Goal: Information Seeking & Learning: Find specific fact

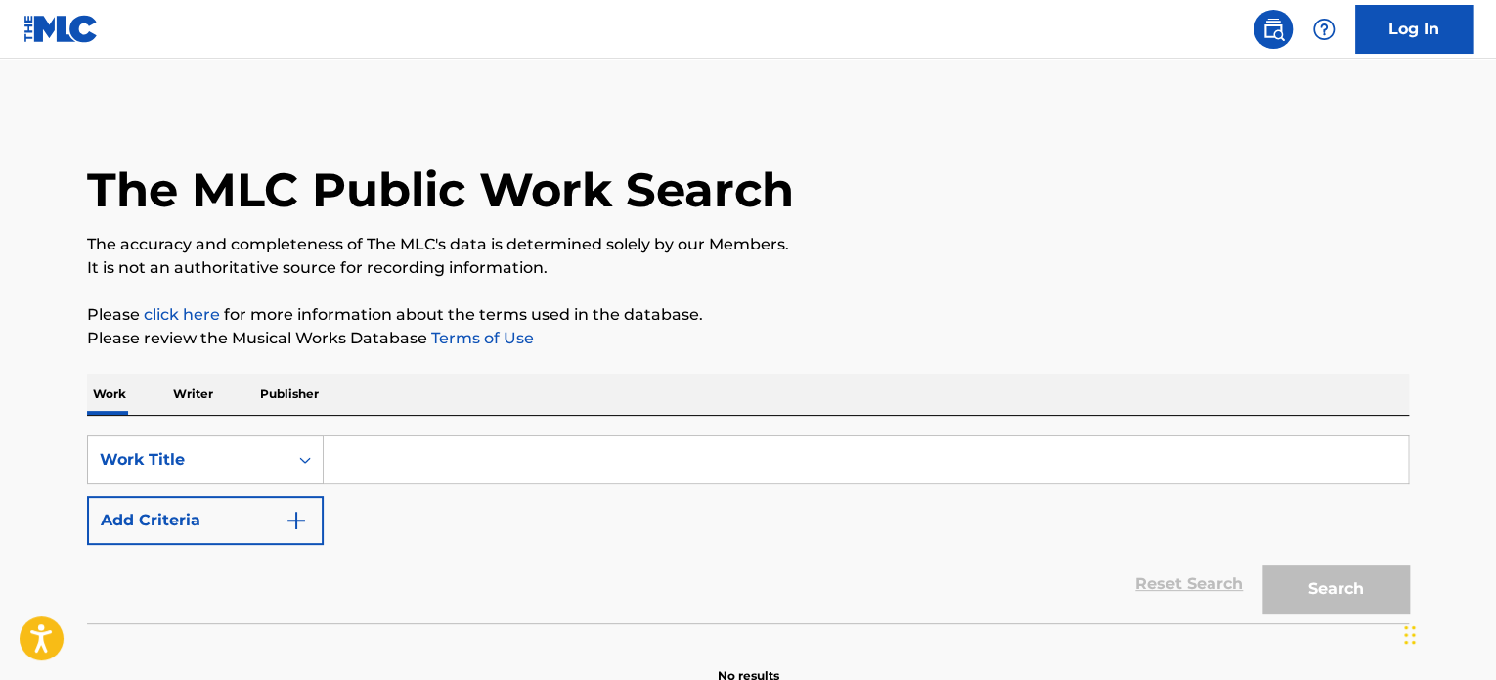
click at [404, 450] on input "Search Form" at bounding box center [866, 459] width 1085 height 47
paste input "mental game"
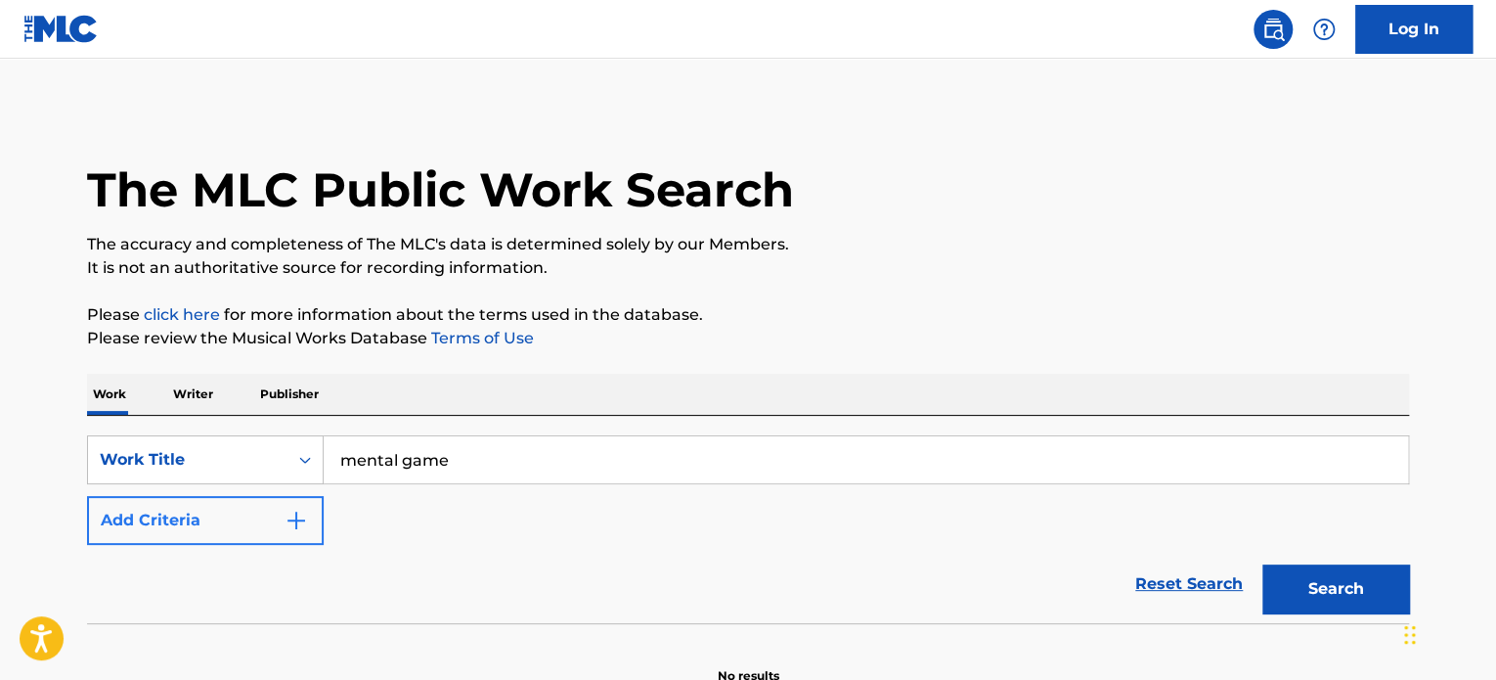
type input "mental game"
click at [278, 514] on button "Add Criteria" at bounding box center [205, 520] width 237 height 49
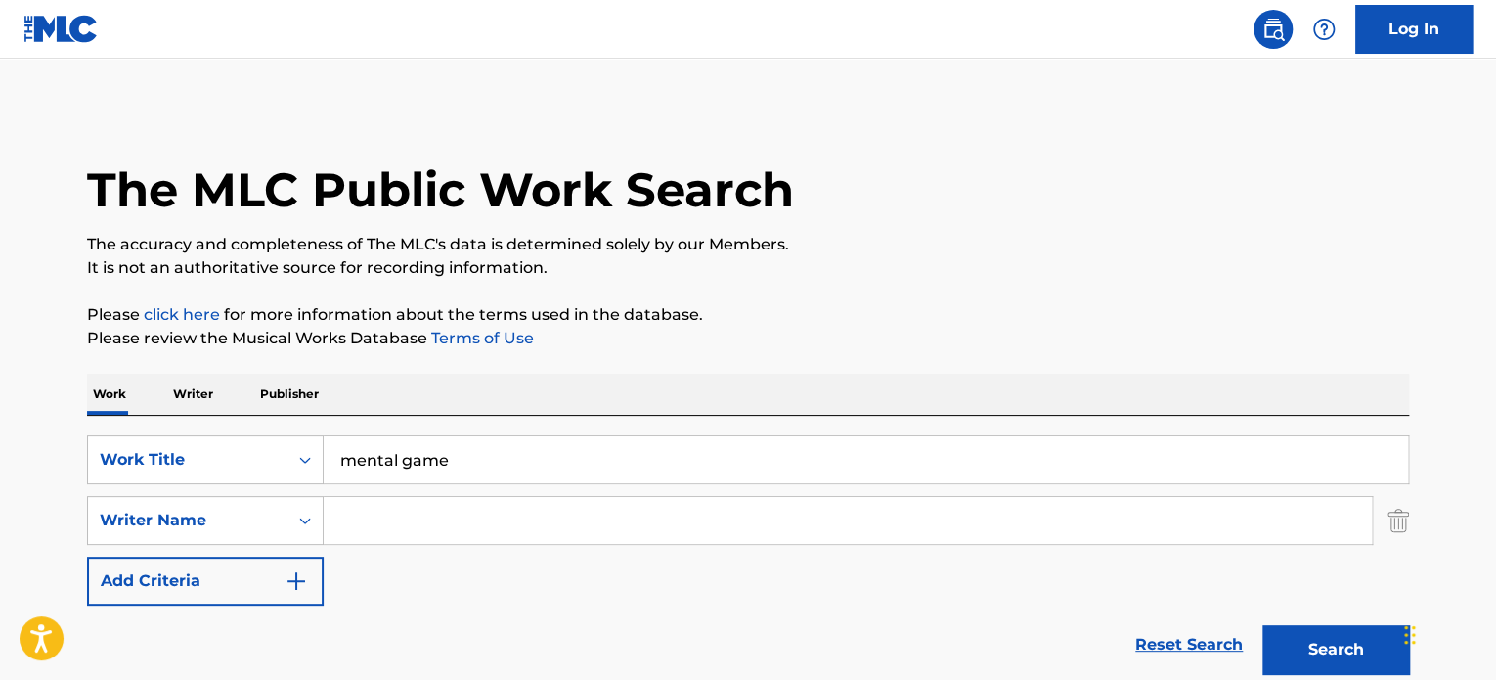
click at [368, 508] on input "Search Form" at bounding box center [848, 520] width 1048 height 47
click at [357, 519] on input "davoli" at bounding box center [848, 520] width 1048 height 47
click at [1356, 635] on button "Search" at bounding box center [1336, 649] width 147 height 49
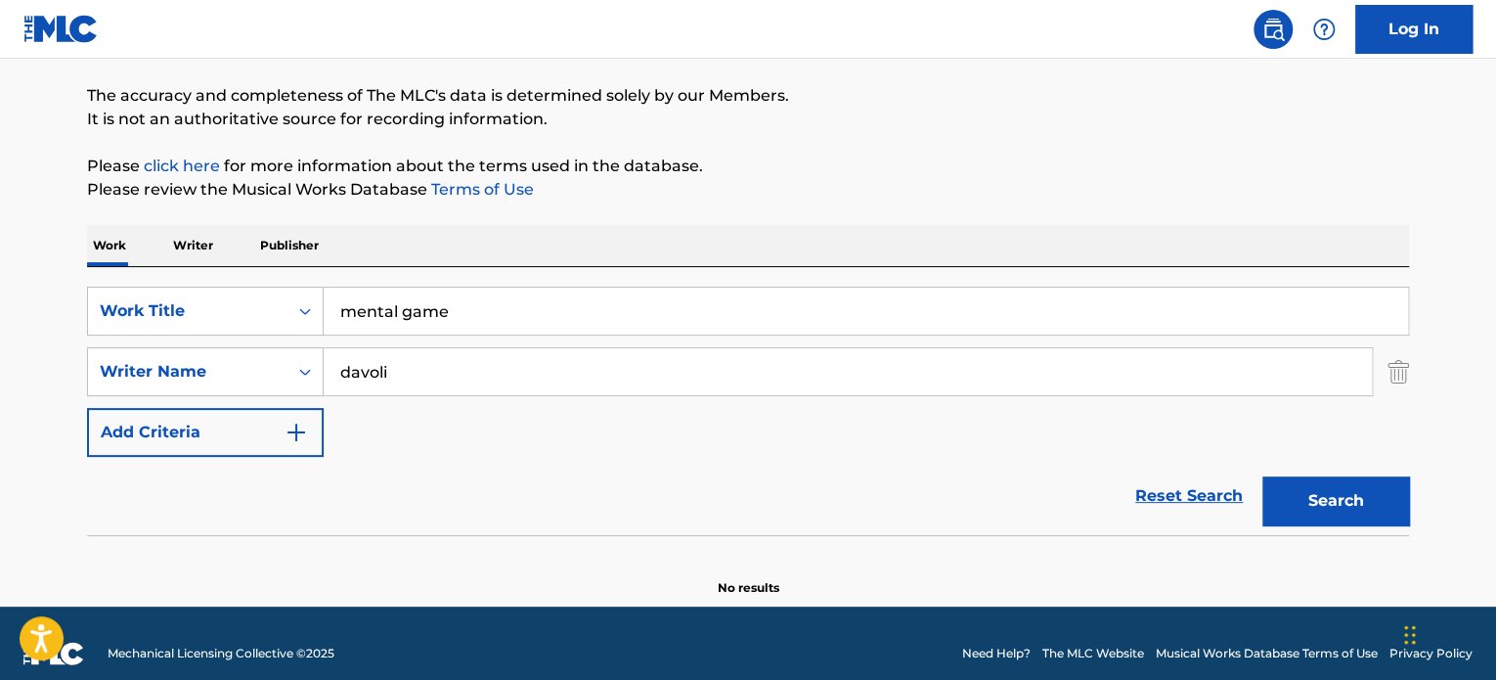
scroll to position [168, 0]
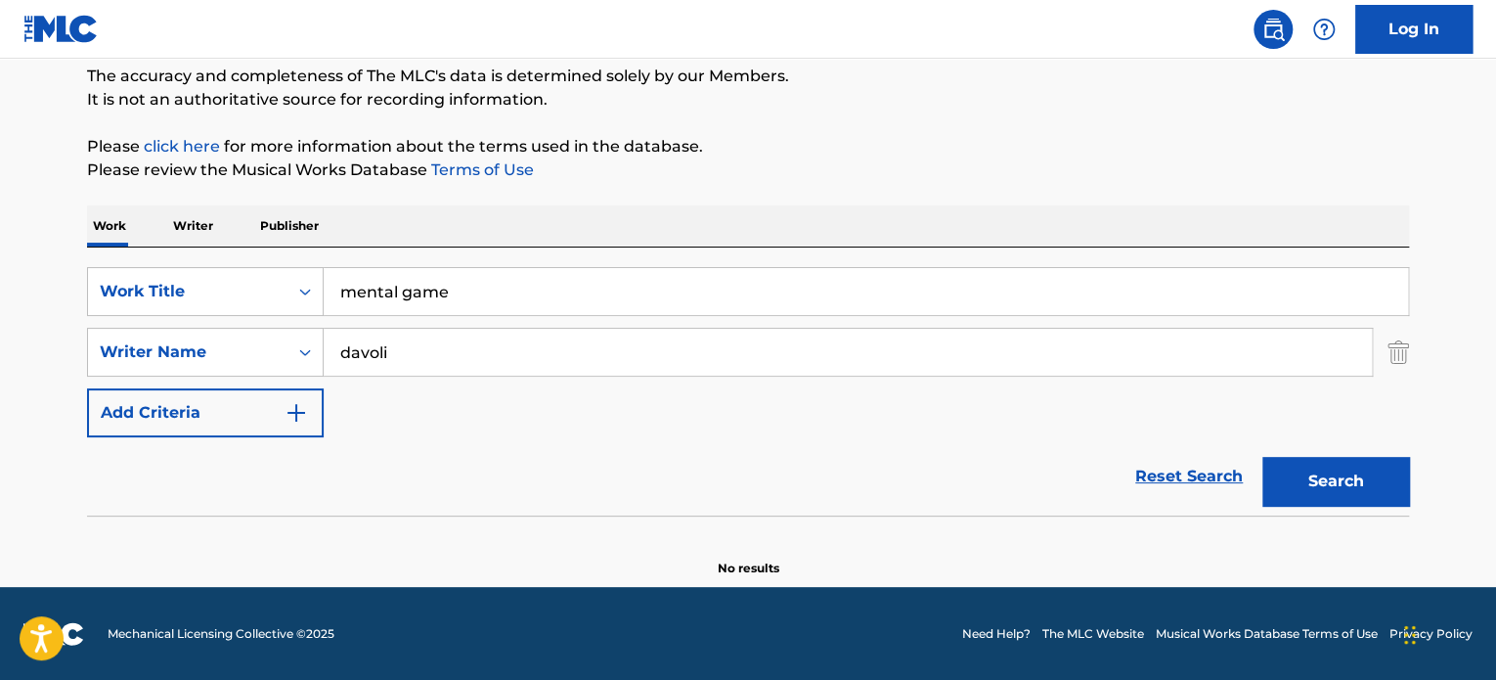
click at [569, 349] on input "davoli" at bounding box center [848, 352] width 1048 height 47
type input "scorticati"
click at [1263, 457] on button "Search" at bounding box center [1336, 481] width 147 height 49
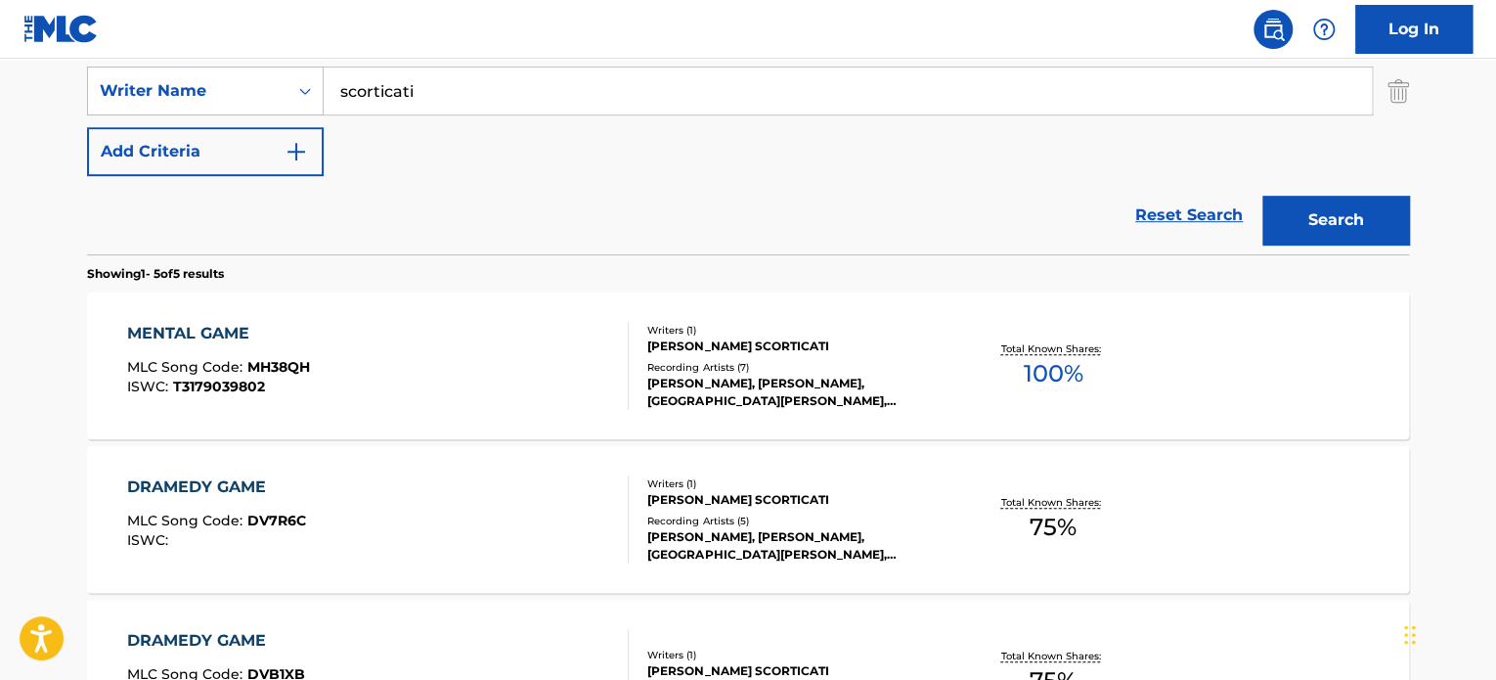
scroll to position [462, 0]
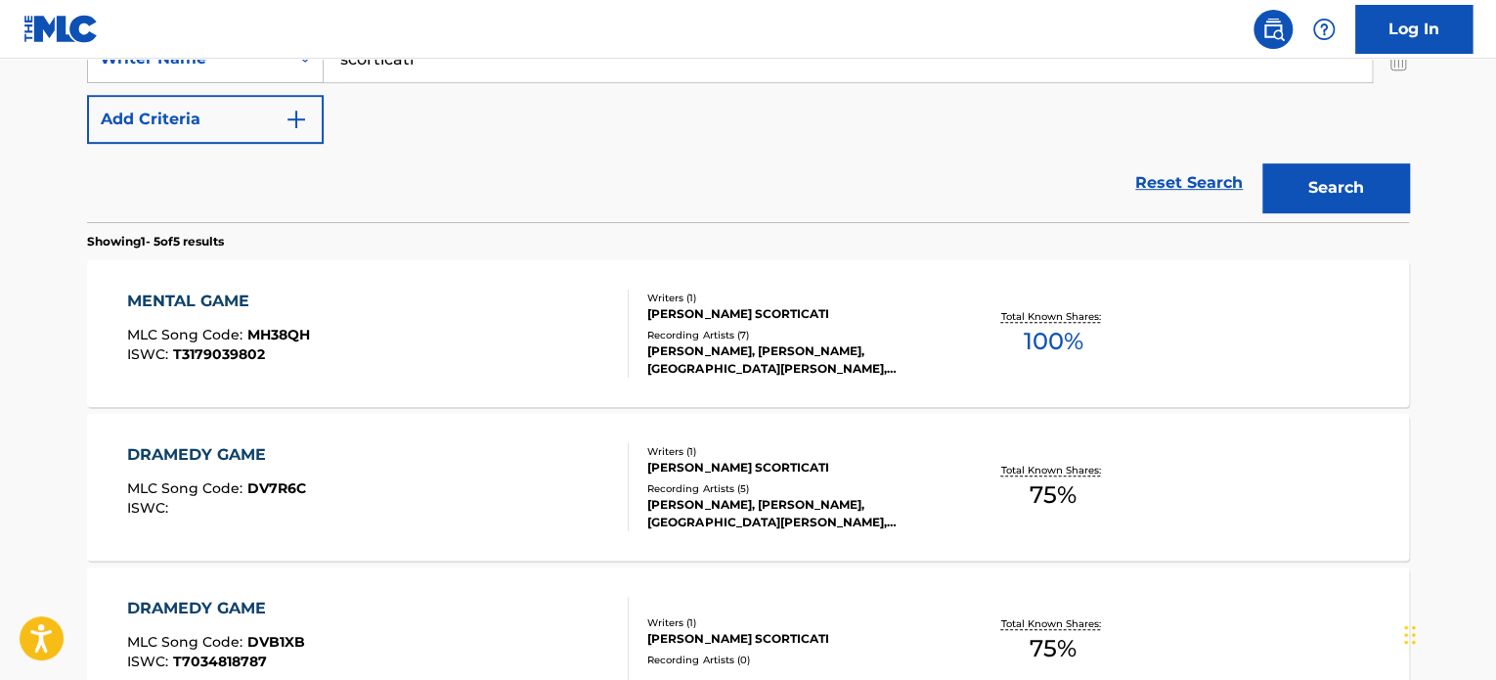
click at [505, 336] on div "MENTAL GAME MLC Song Code : MH38QH ISWC : T3179039802" at bounding box center [378, 333] width 503 height 88
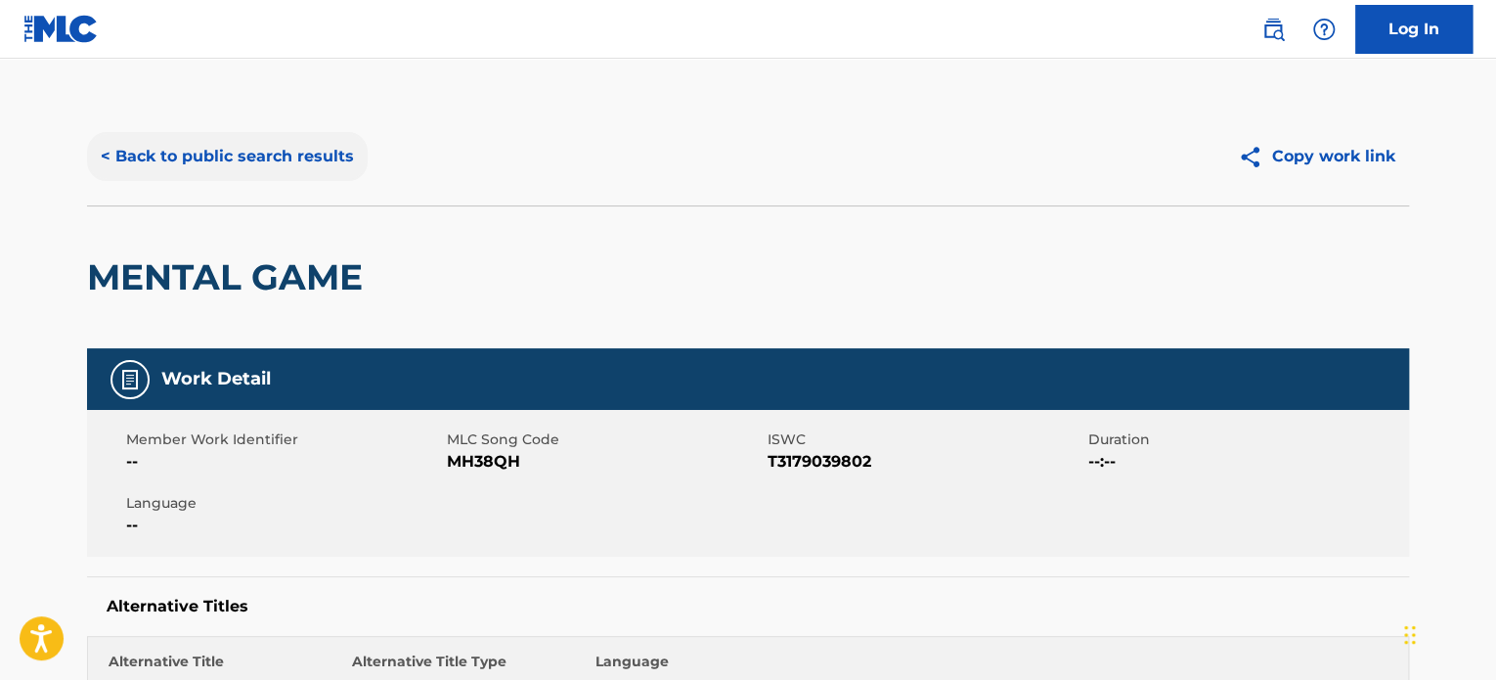
click at [273, 162] on button "< Back to public search results" at bounding box center [227, 156] width 281 height 49
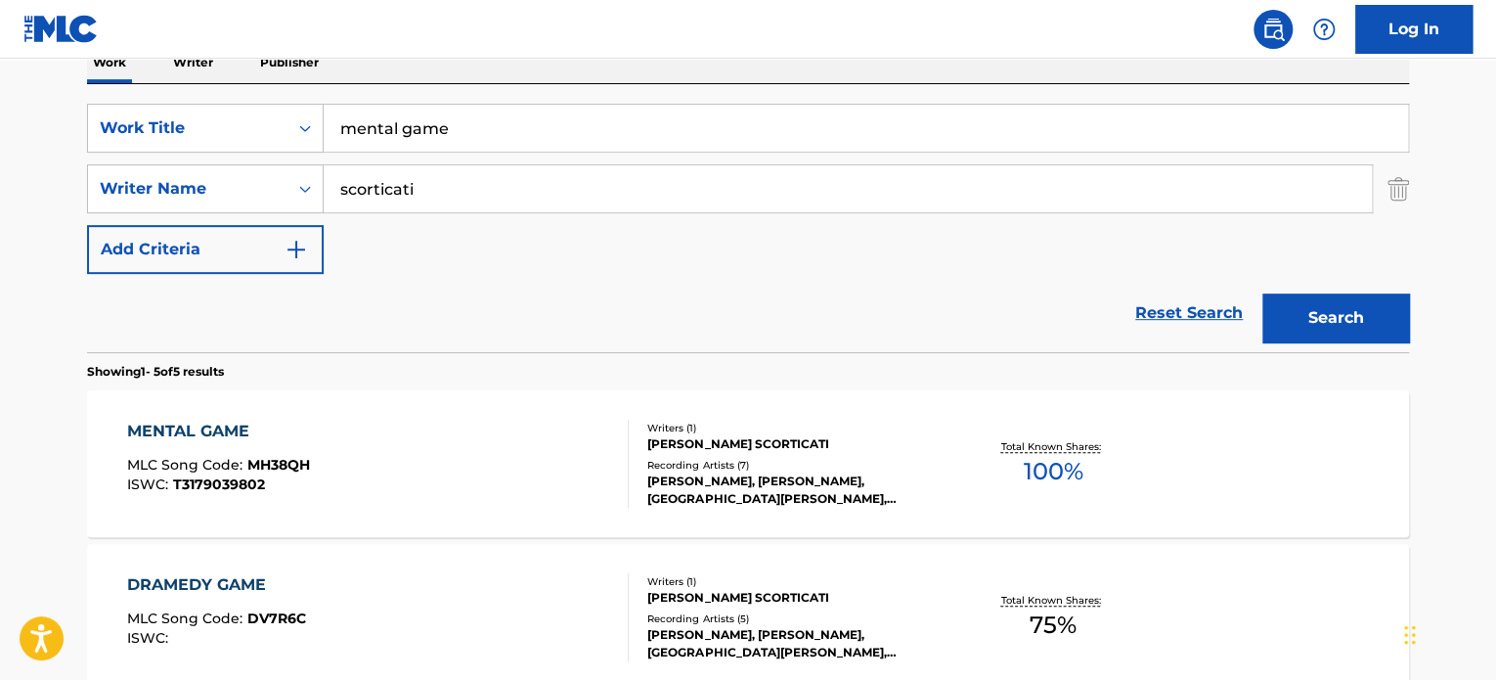
scroll to position [182, 0]
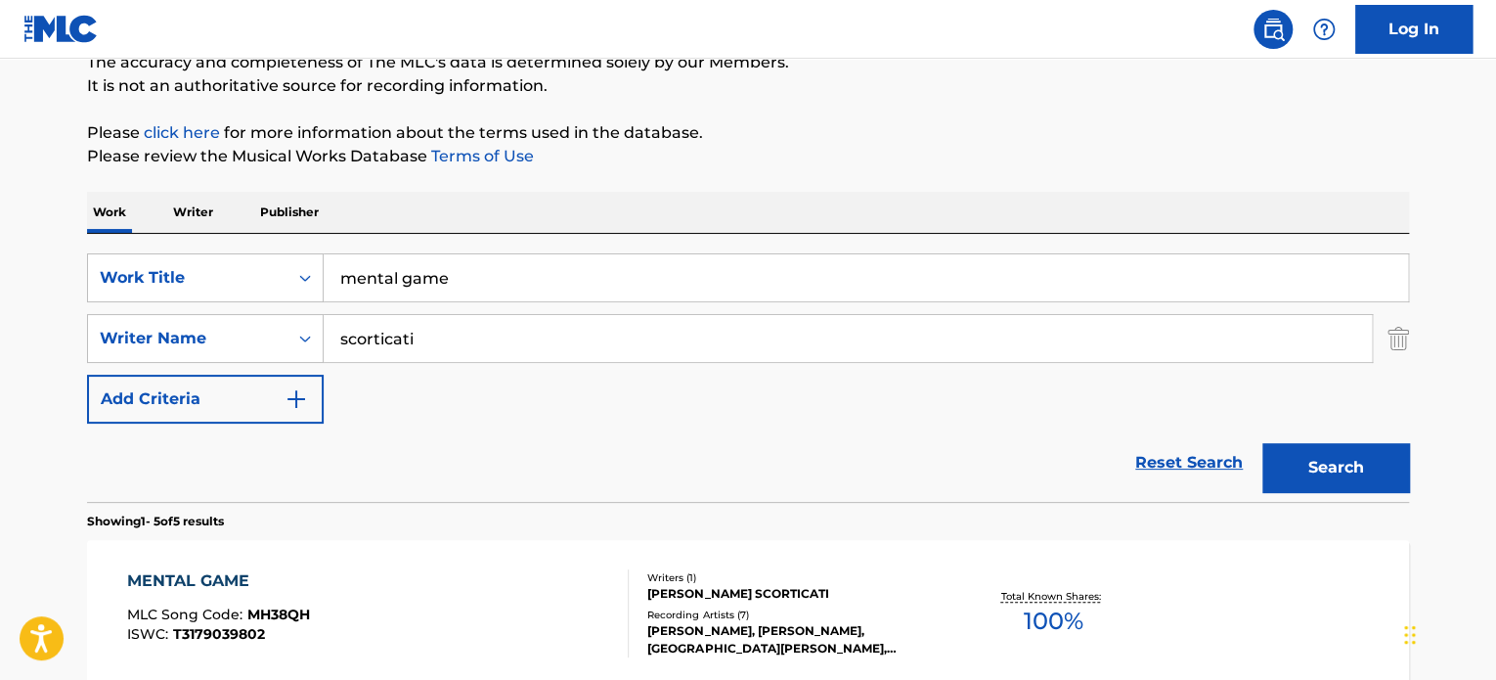
click at [445, 281] on input "mental game" at bounding box center [866, 277] width 1085 height 47
paste input "LET'S SHAKE IT"
type input "LET'S SHAKE IT"
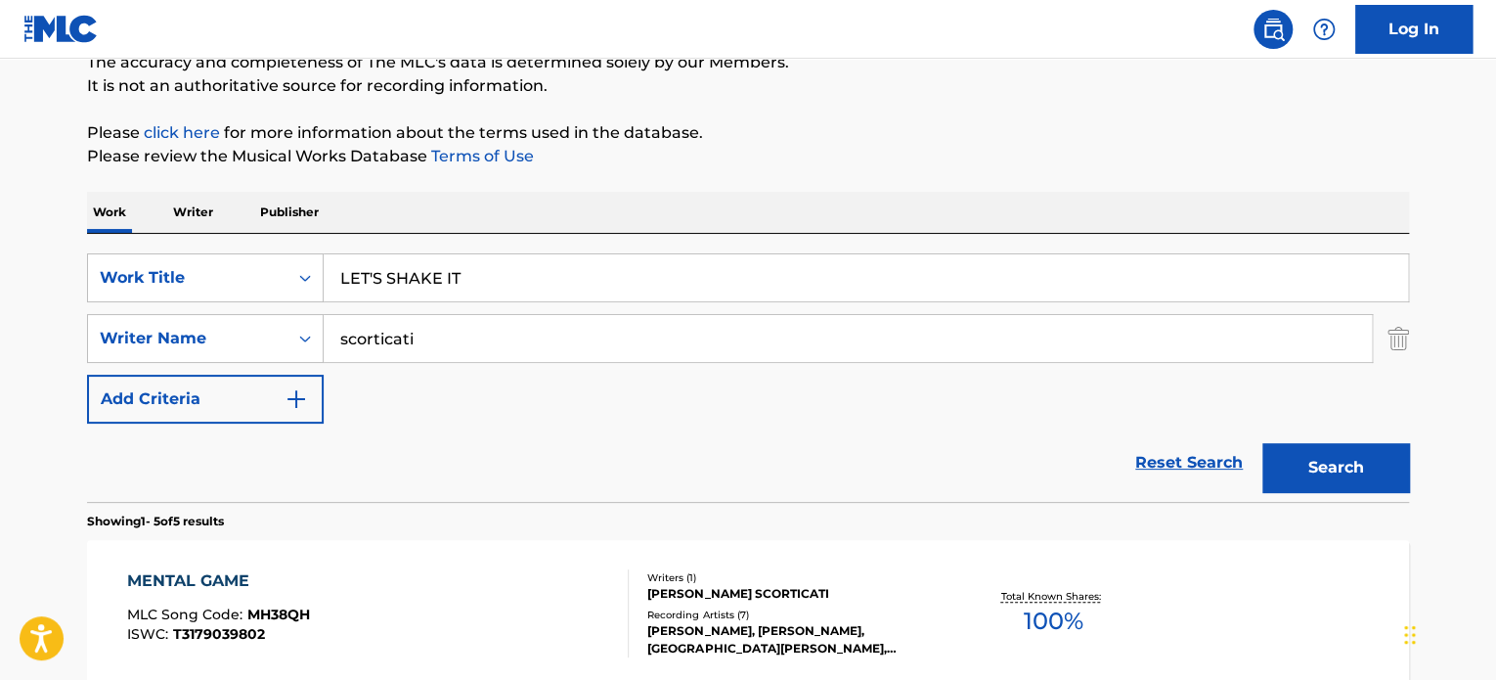
click at [306, 456] on div "Reset Search Search" at bounding box center [748, 462] width 1322 height 78
click at [395, 327] on input "scorticati" at bounding box center [848, 338] width 1048 height 47
paste input "[PERSON_NAME]"
type input "[PERSON_NAME]"
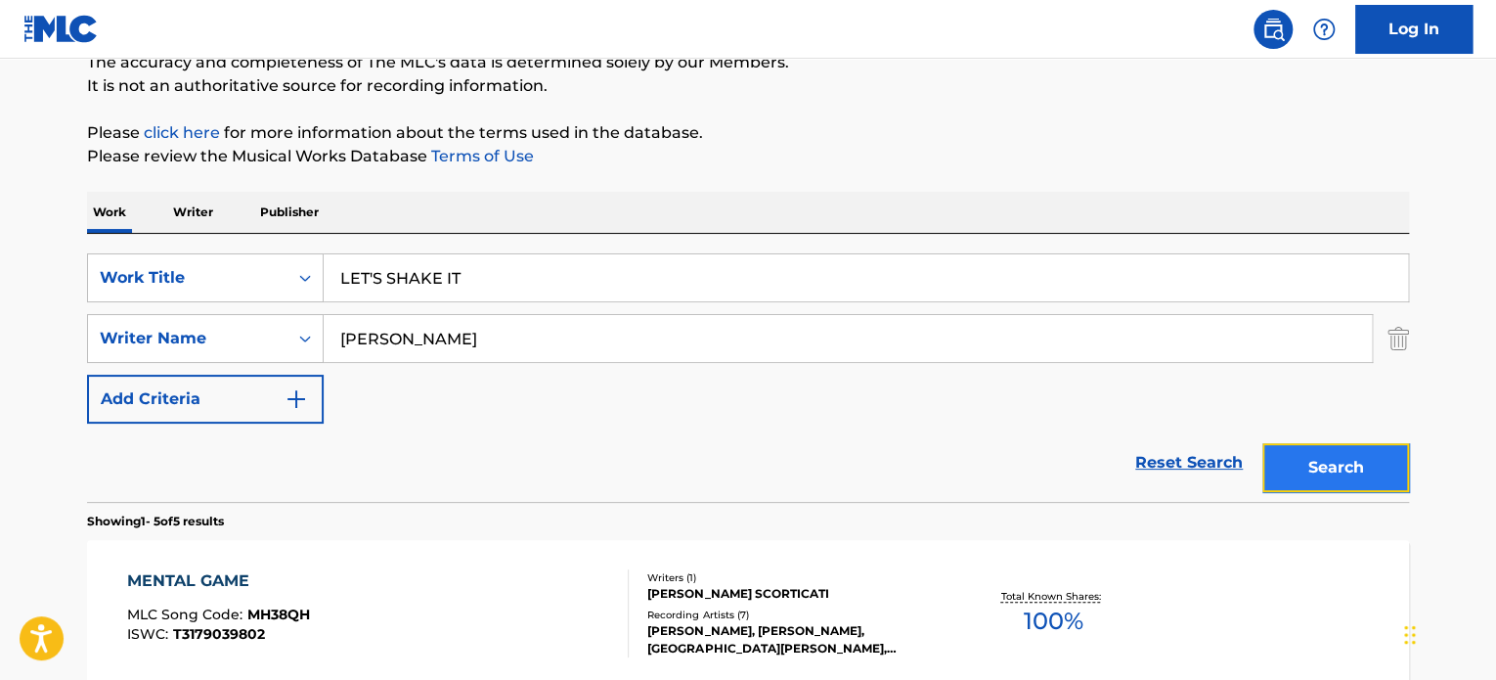
click at [1305, 445] on button "Search" at bounding box center [1336, 467] width 147 height 49
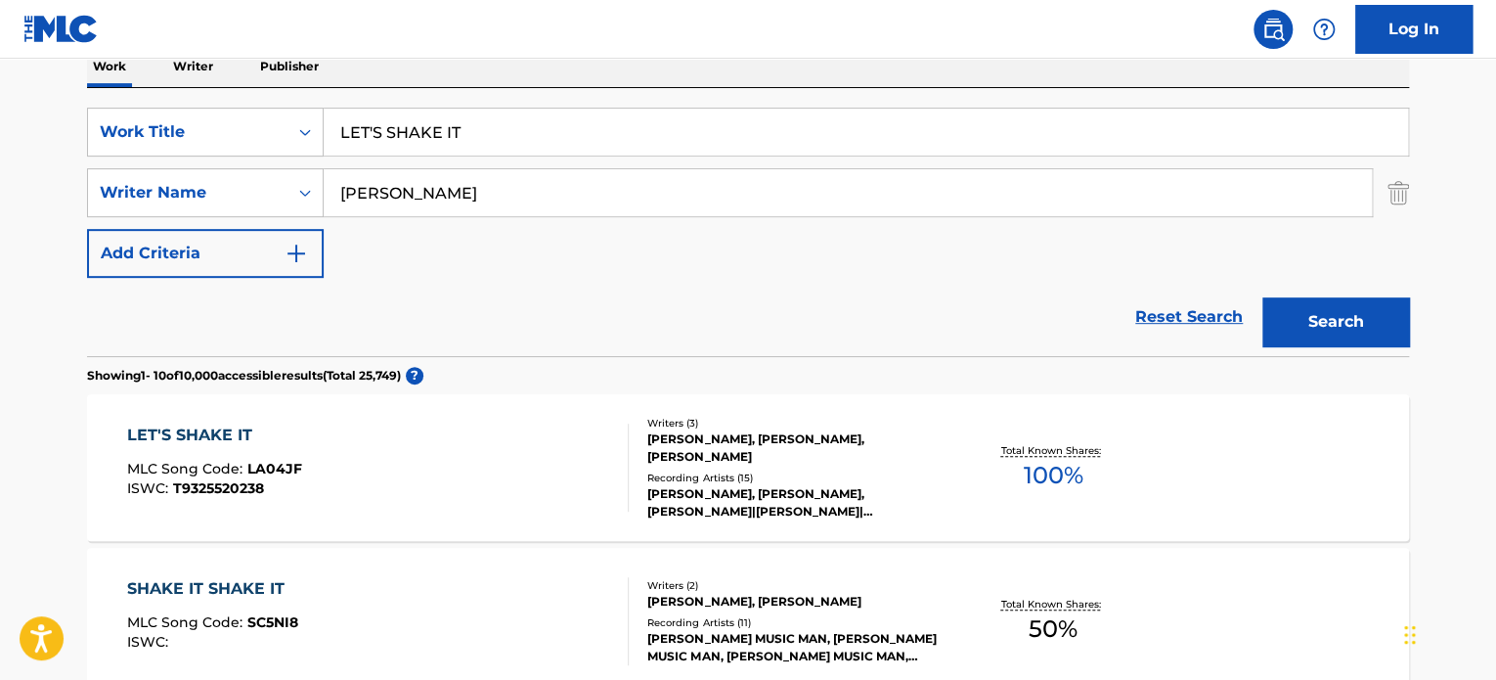
scroll to position [378, 0]
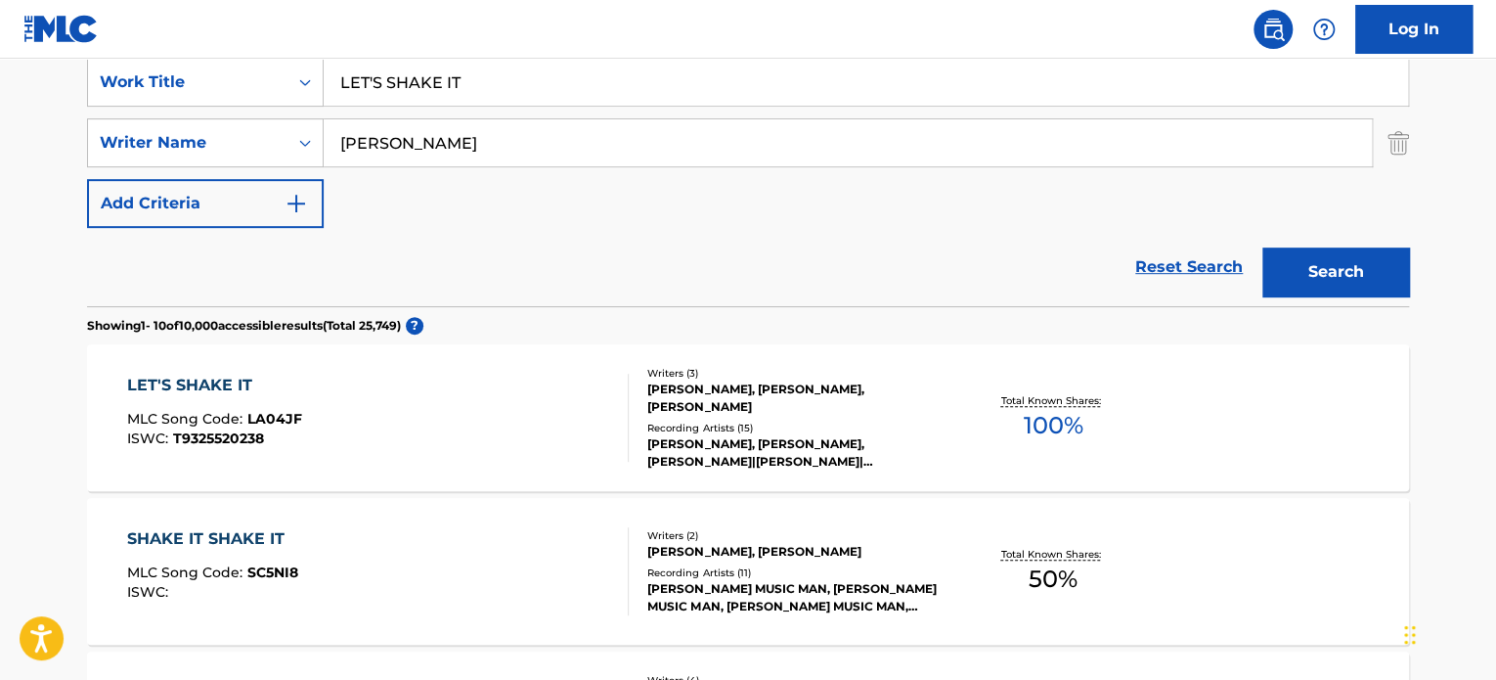
click at [505, 404] on div "LET'S SHAKE IT MLC Song Code : LA04JF ISWC : T9325520238" at bounding box center [378, 418] width 503 height 88
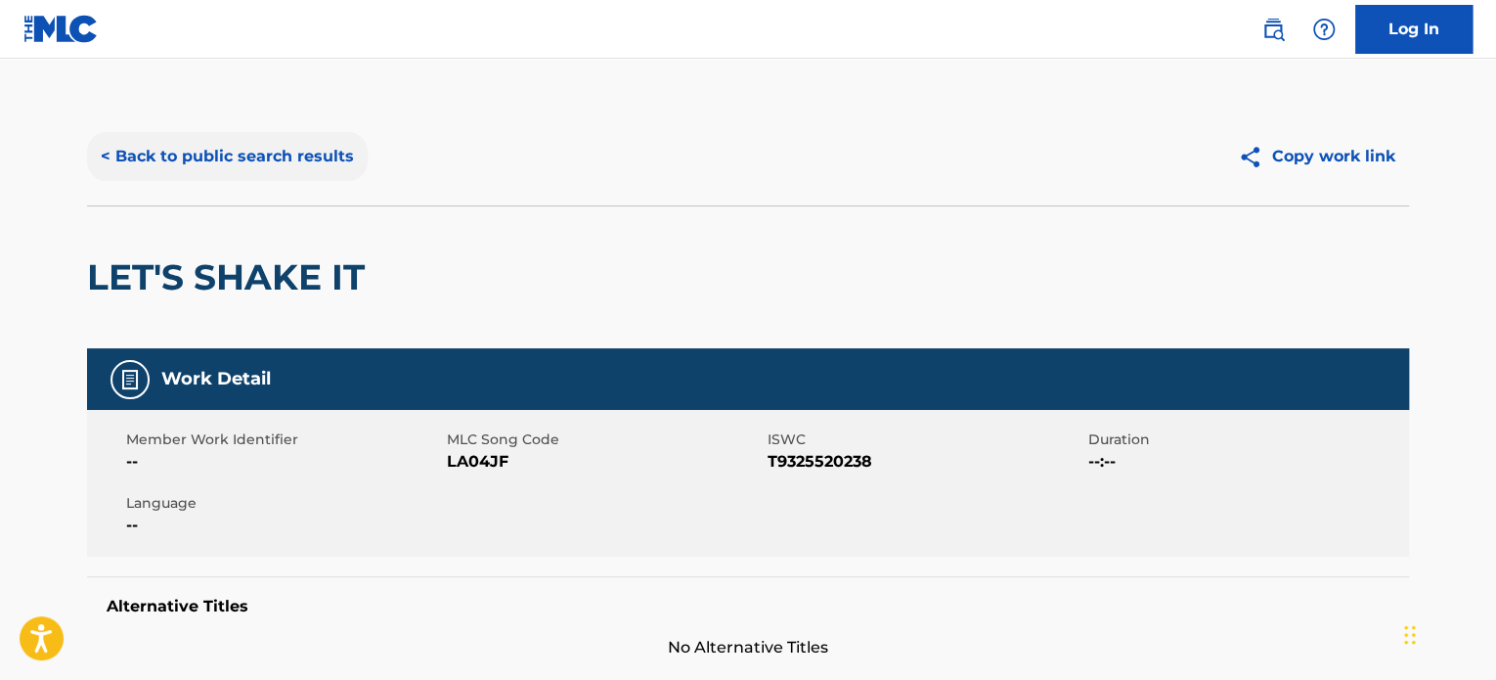
click at [317, 153] on button "< Back to public search results" at bounding box center [227, 156] width 281 height 49
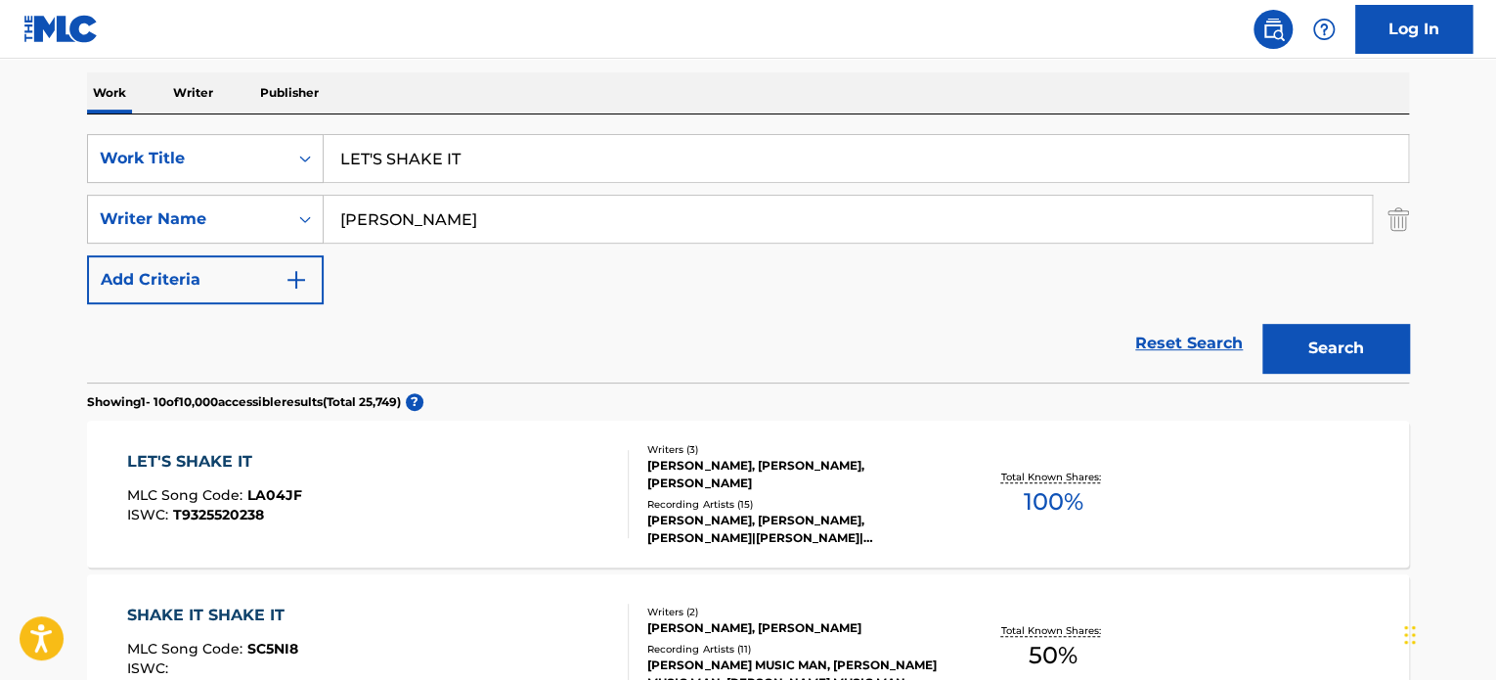
scroll to position [280, 0]
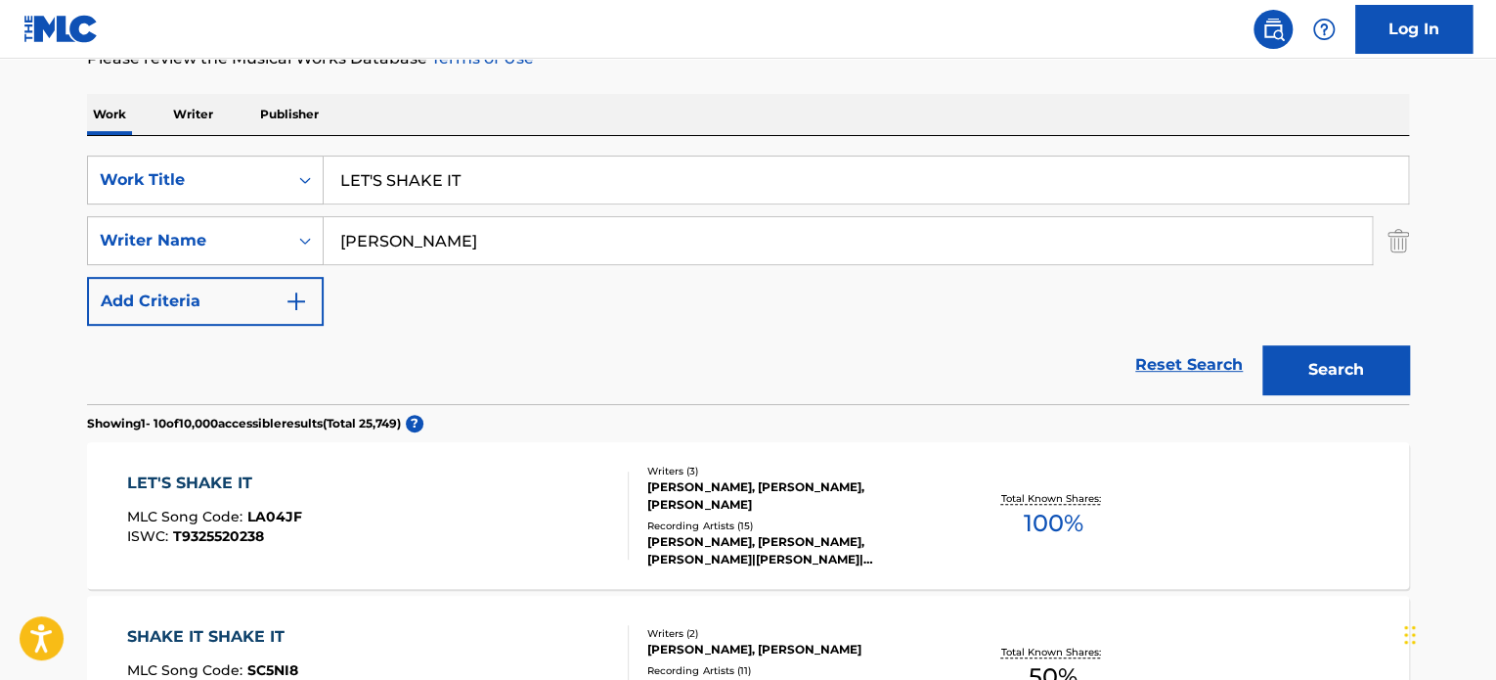
click at [453, 167] on input "LET'S SHAKE IT" at bounding box center [866, 179] width 1085 height 47
paste input "KEEP DIGGING"
type input "KEEP DIGGING"
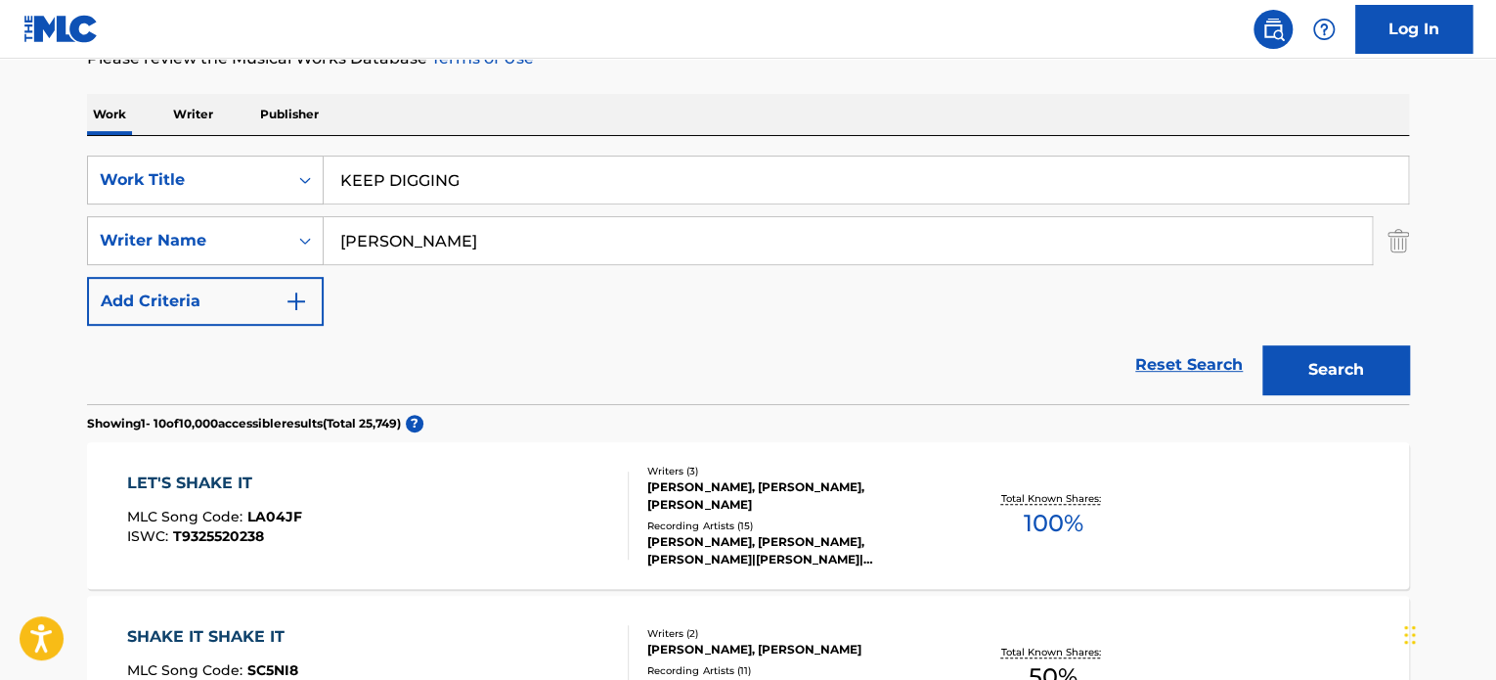
click at [259, 366] on div "Reset Search Search" at bounding box center [748, 365] width 1322 height 78
click at [391, 246] on input "[PERSON_NAME]" at bounding box center [848, 240] width 1048 height 47
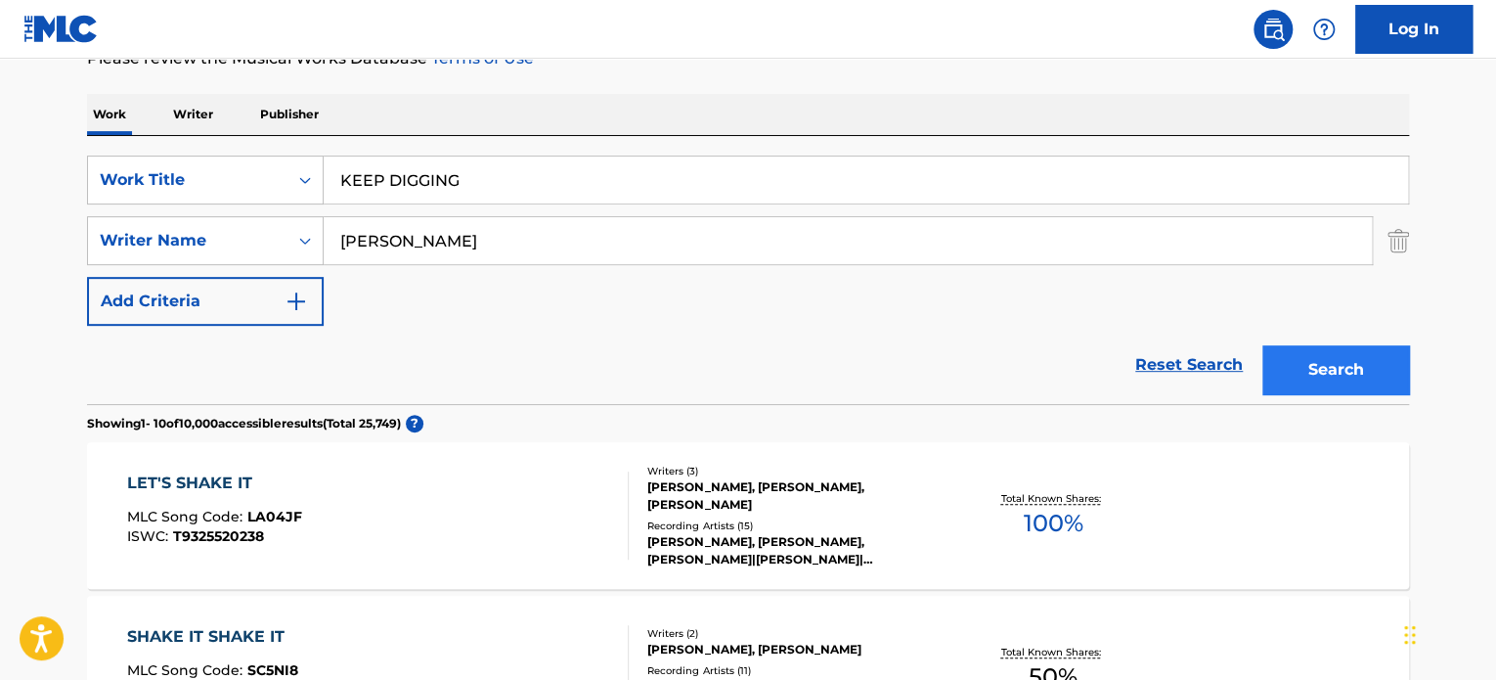
type input "[PERSON_NAME]"
click at [1335, 370] on button "Search" at bounding box center [1336, 369] width 147 height 49
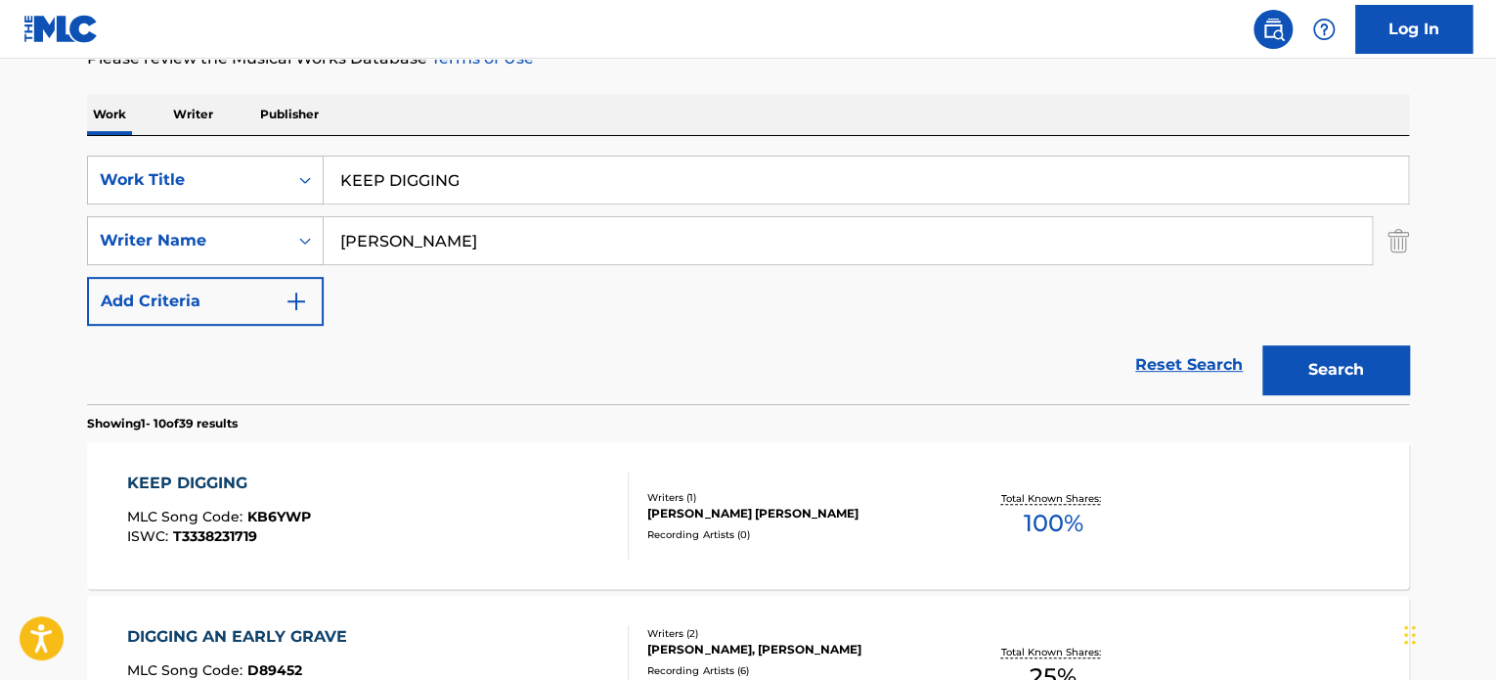
scroll to position [378, 0]
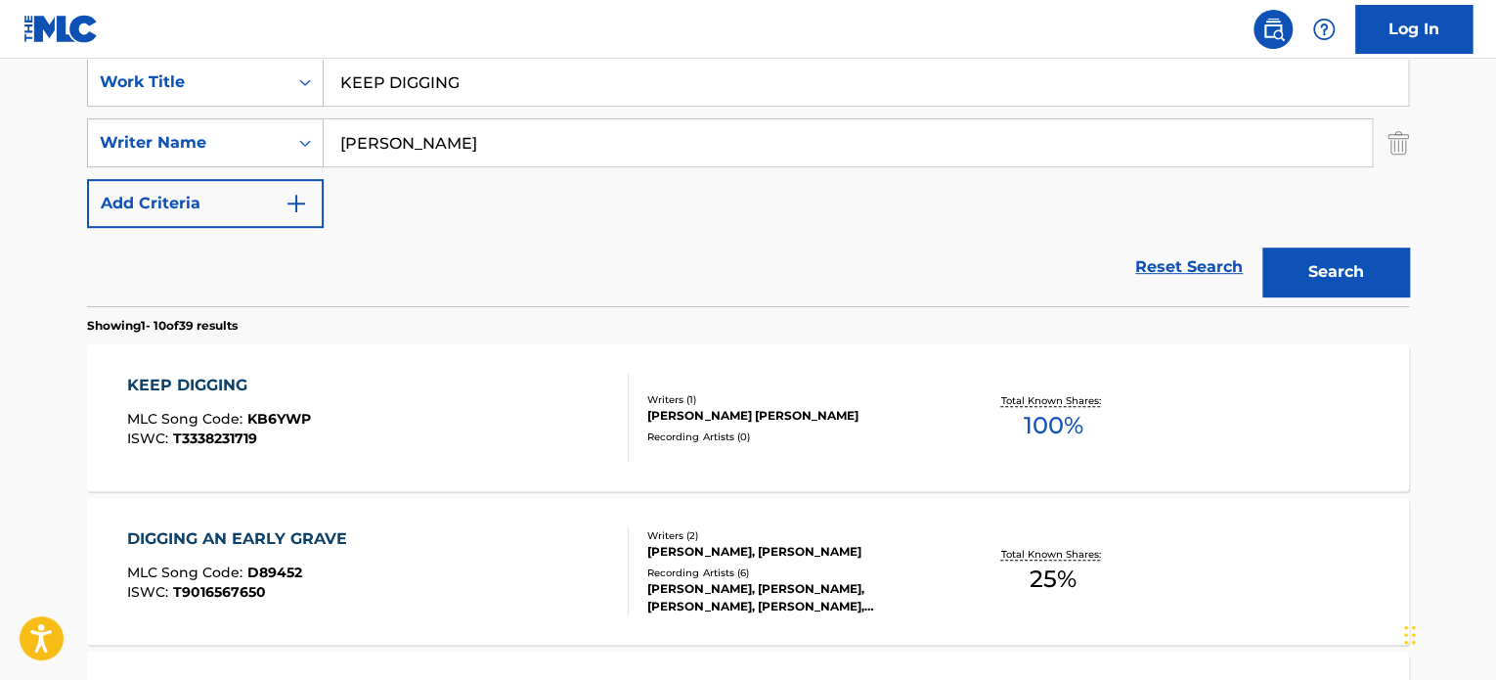
click at [504, 384] on div "KEEP DIGGING MLC Song Code : KB6YWP ISWC : T3338231719" at bounding box center [378, 418] width 503 height 88
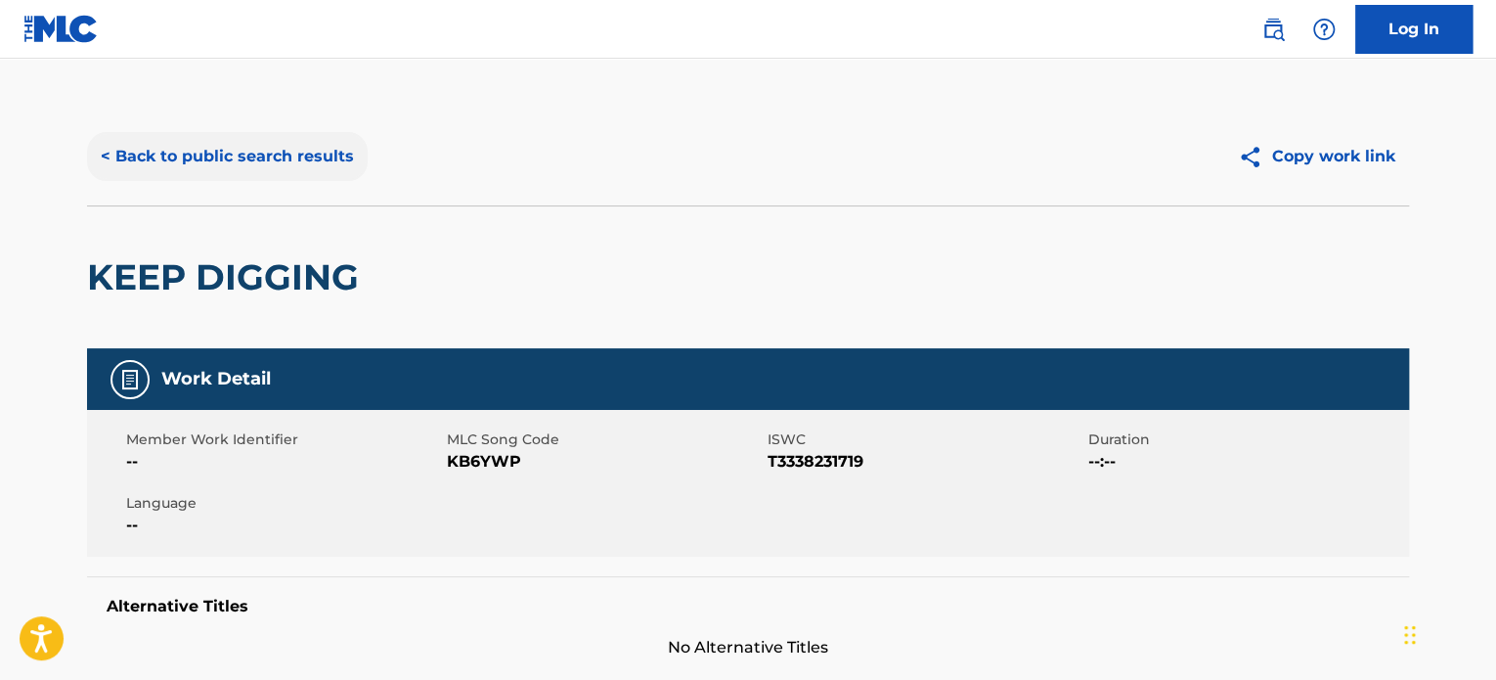
click at [297, 158] on button "< Back to public search results" at bounding box center [227, 156] width 281 height 49
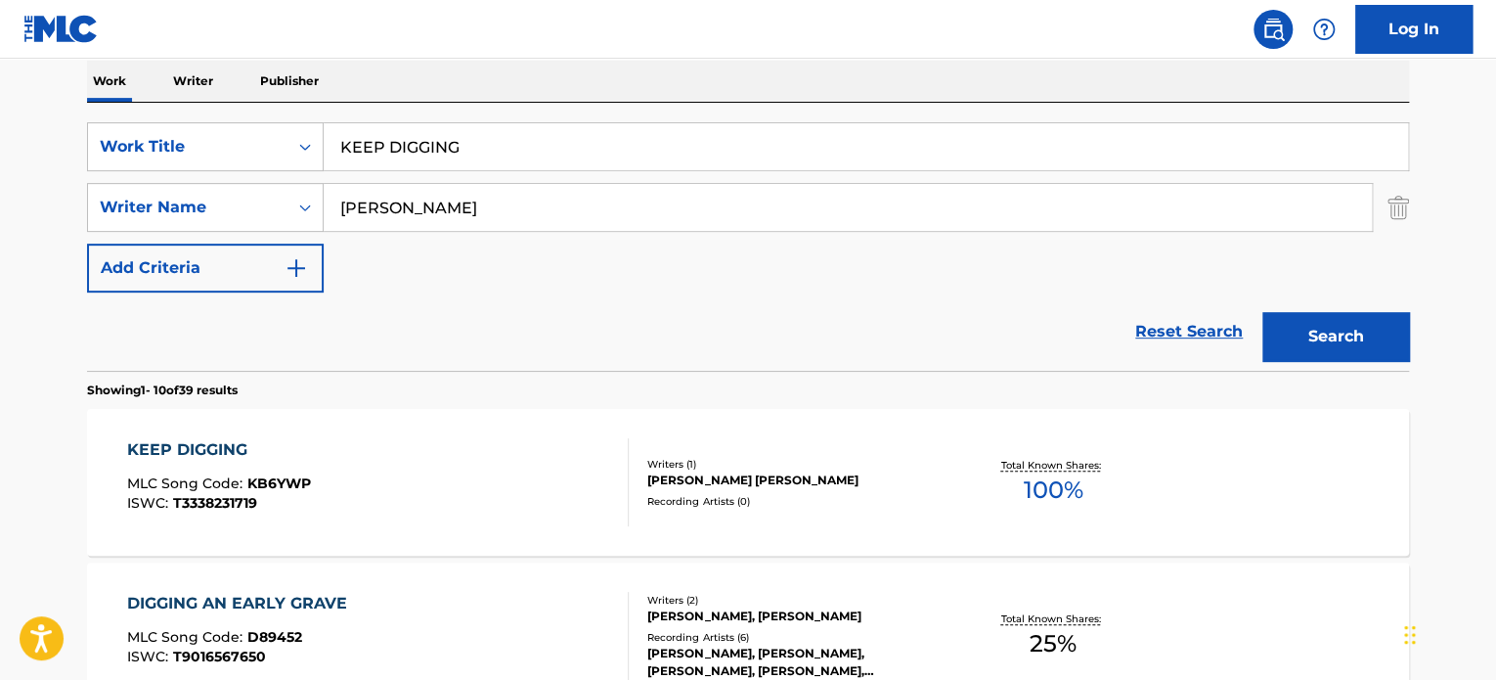
scroll to position [280, 0]
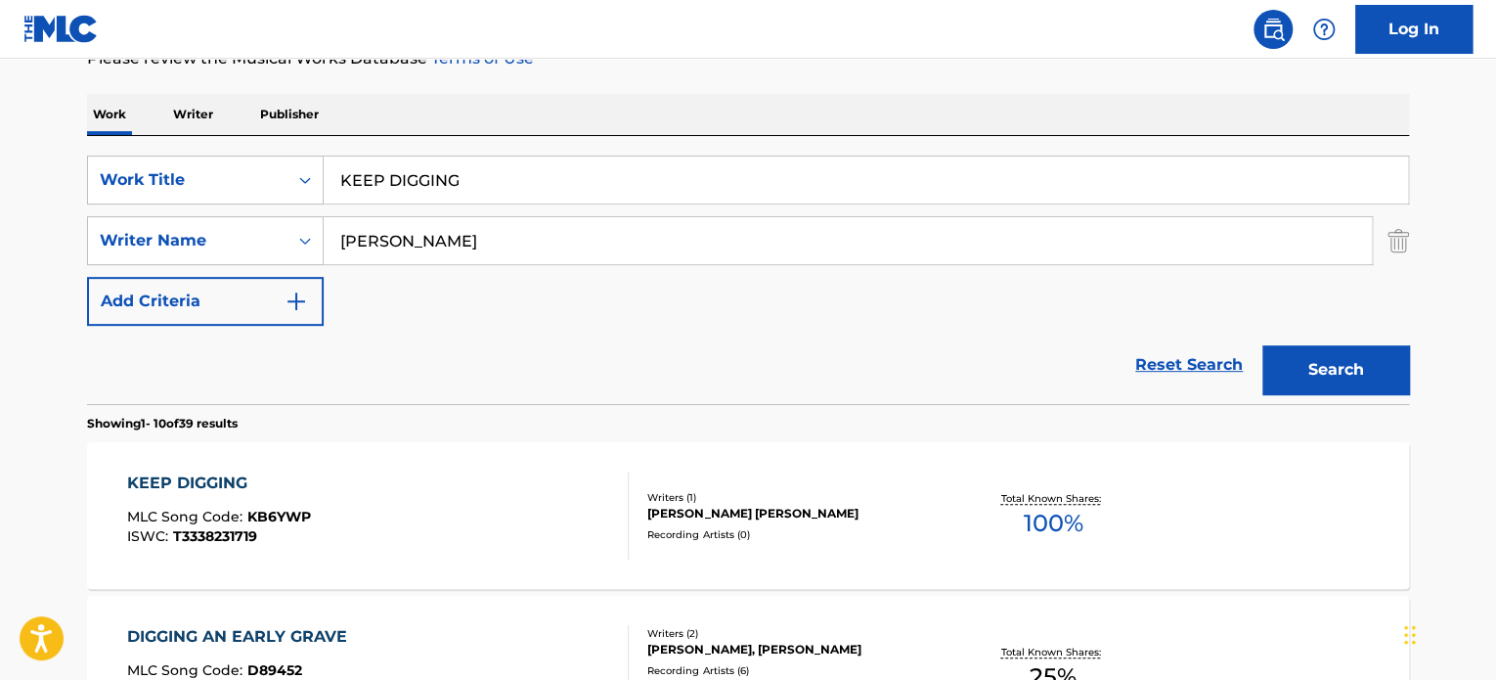
click at [378, 178] on input "KEEP DIGGING" at bounding box center [866, 179] width 1085 height 47
paste input "VICTORY"
type input "VICTORY"
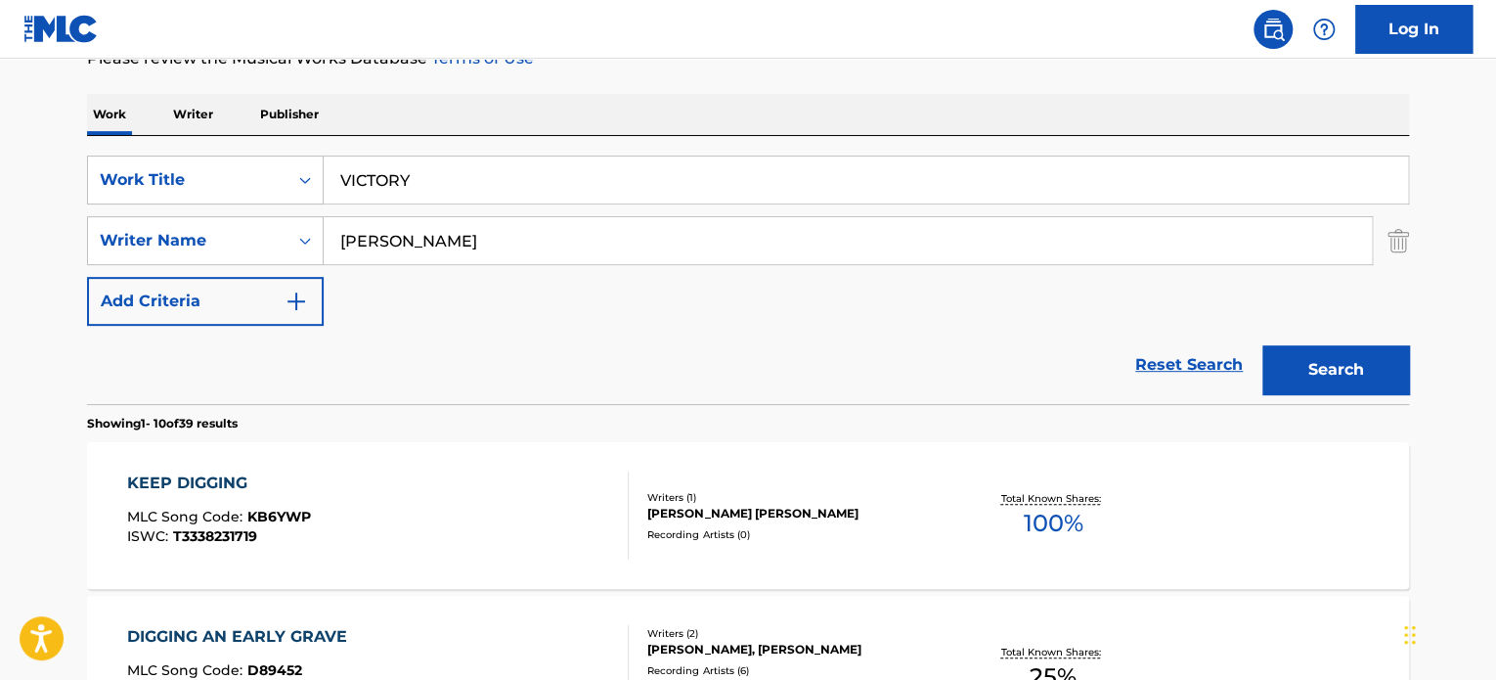
click at [435, 227] on input "[PERSON_NAME]" at bounding box center [848, 240] width 1048 height 47
click at [435, 227] on input "GURVITZ" at bounding box center [848, 240] width 1048 height 47
type input "GURVITZ"
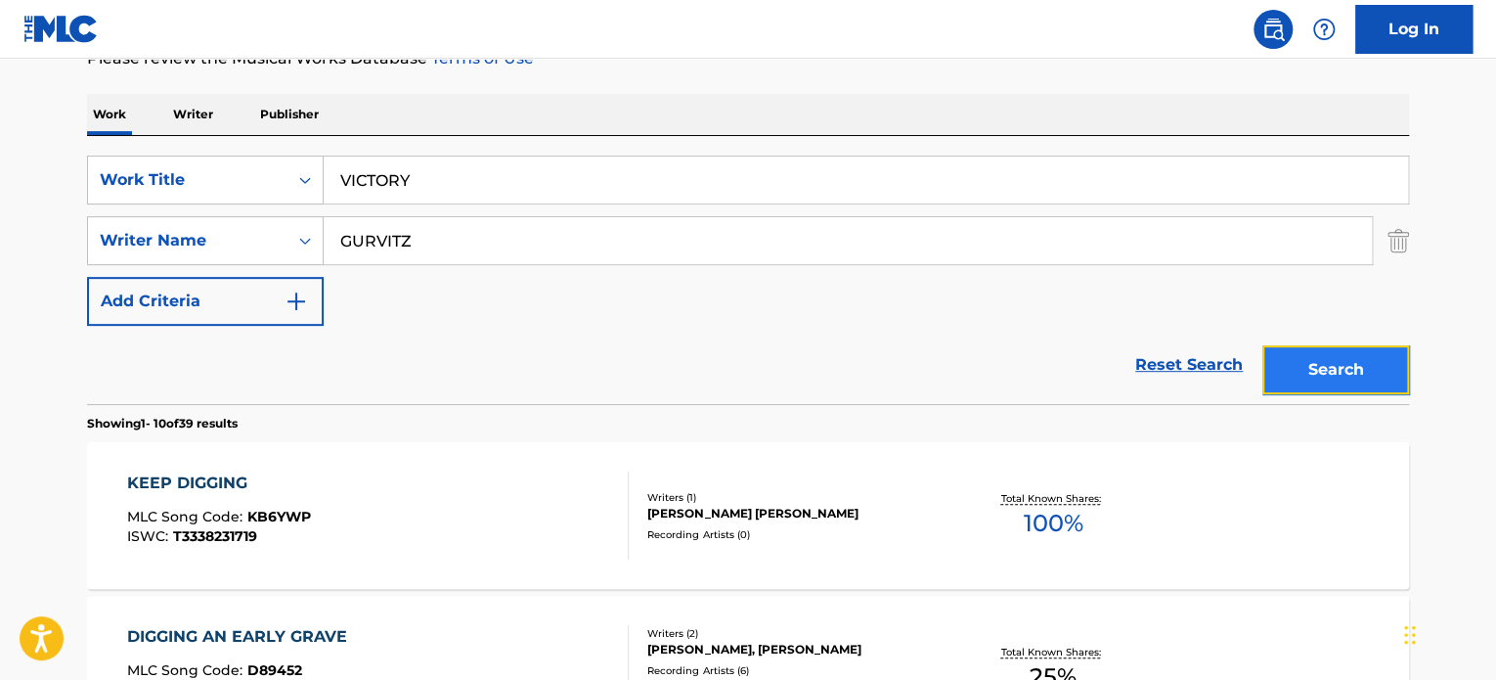
click at [1307, 349] on button "Search" at bounding box center [1336, 369] width 147 height 49
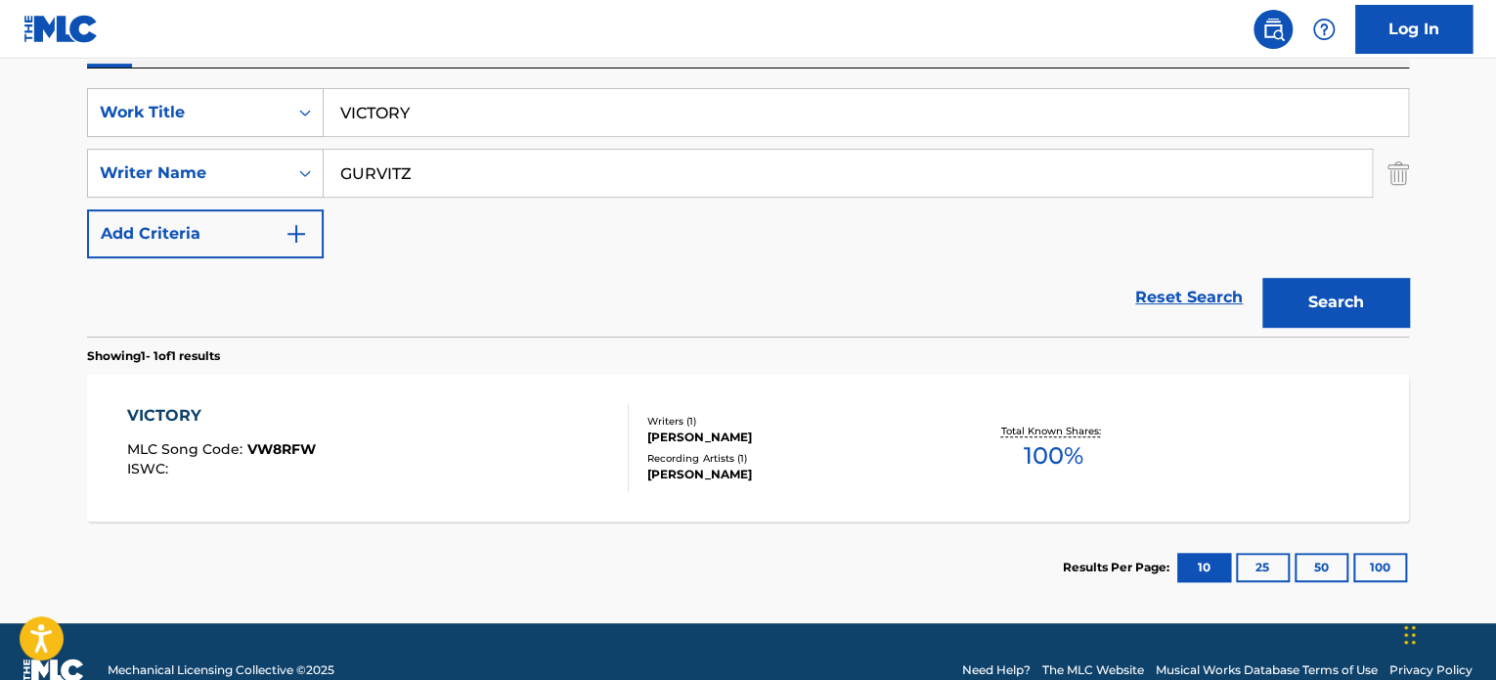
scroll to position [378, 0]
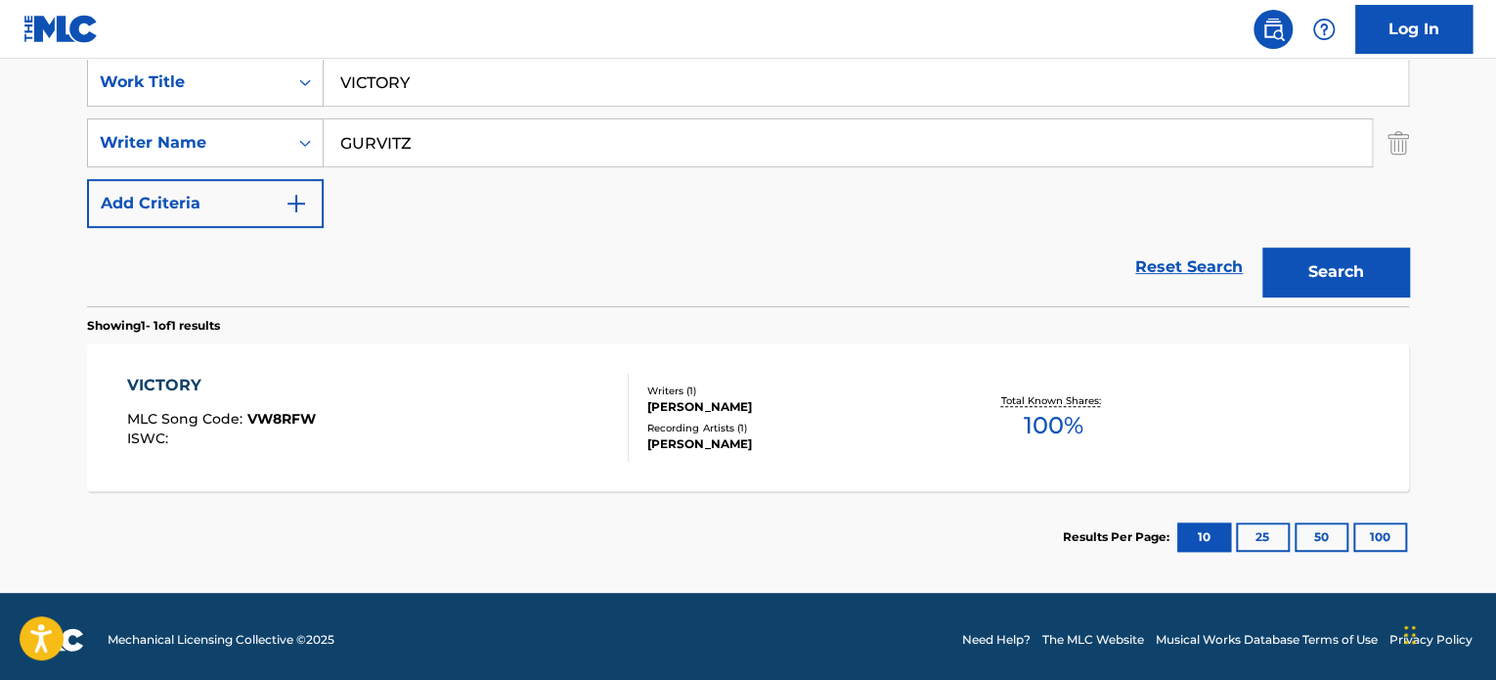
click at [560, 375] on div "VICTORY MLC Song Code : VW8RFW ISWC :" at bounding box center [378, 418] width 503 height 88
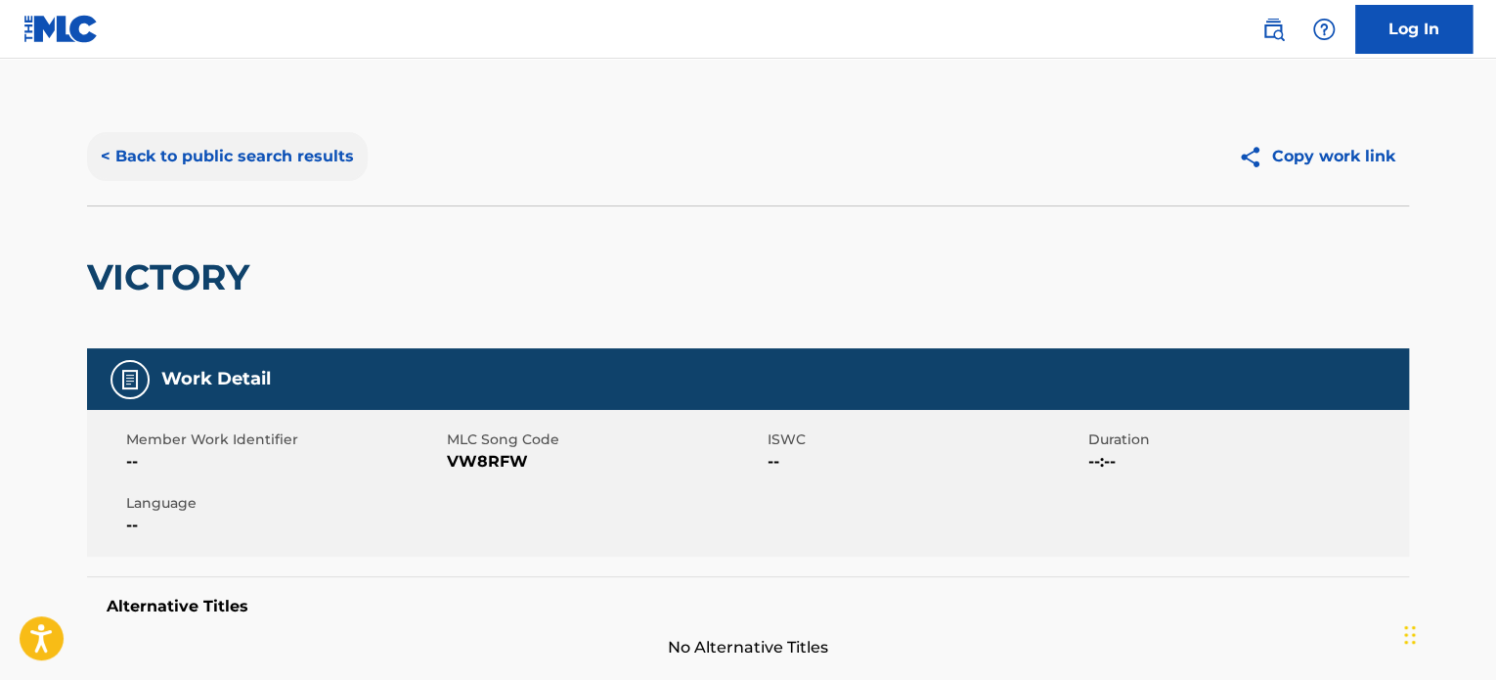
click at [287, 163] on button "< Back to public search results" at bounding box center [227, 156] width 281 height 49
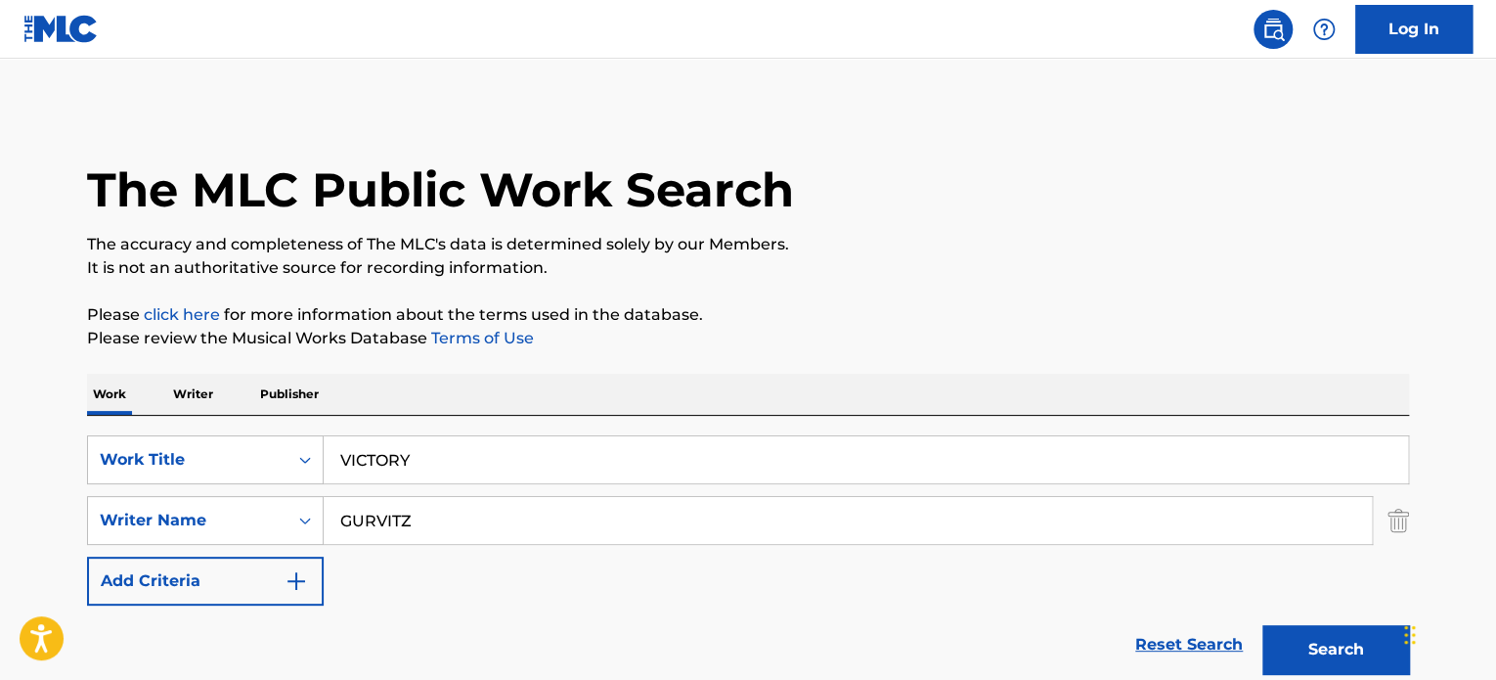
scroll to position [272, 0]
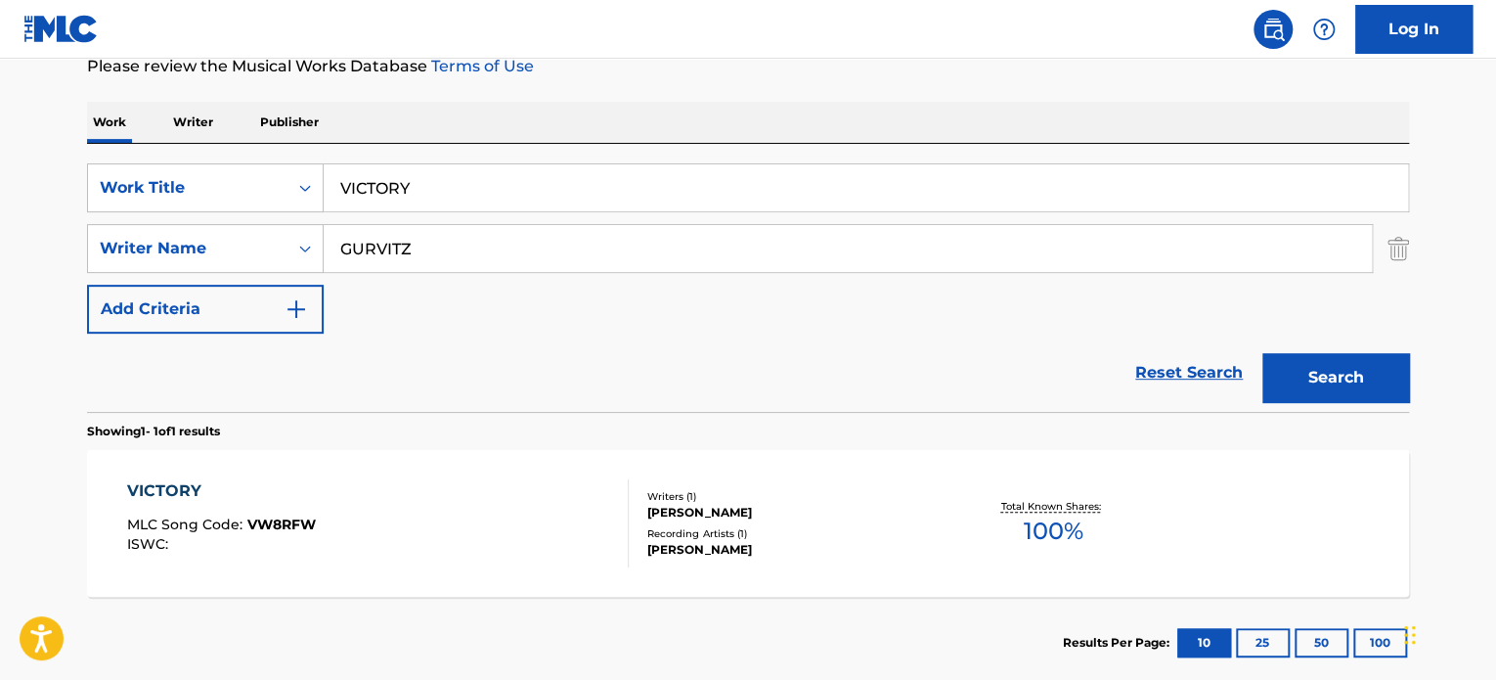
click at [454, 187] on input "VICTORY" at bounding box center [866, 187] width 1085 height 47
paste input "FIRM STANCE"
type input "FIRM STANCE"
click at [431, 245] on input "GURVITZ" at bounding box center [848, 248] width 1048 height 47
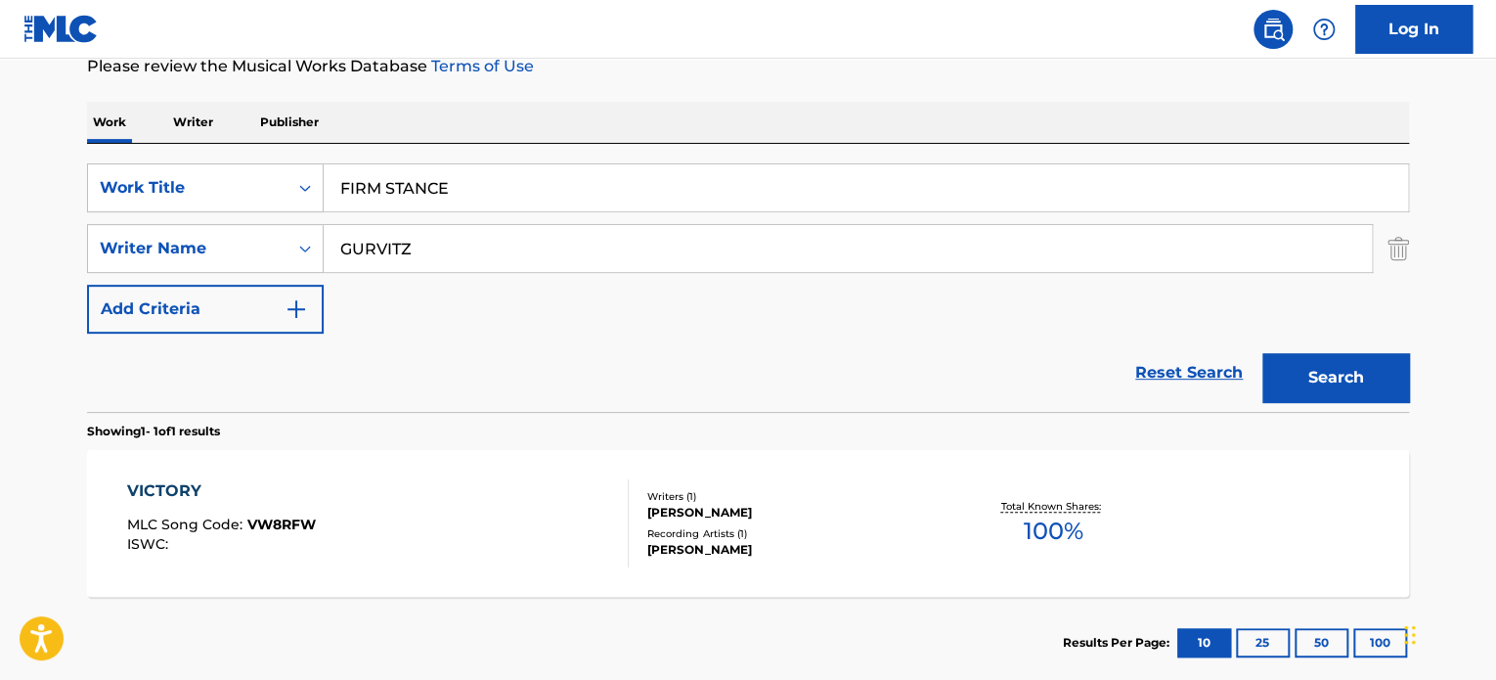
click at [431, 245] on input "GURVITZ" at bounding box center [848, 248] width 1048 height 47
click at [431, 245] on input "NURMINEN" at bounding box center [848, 248] width 1048 height 47
type input "NURMINEN"
click at [1318, 367] on button "Search" at bounding box center [1336, 377] width 147 height 49
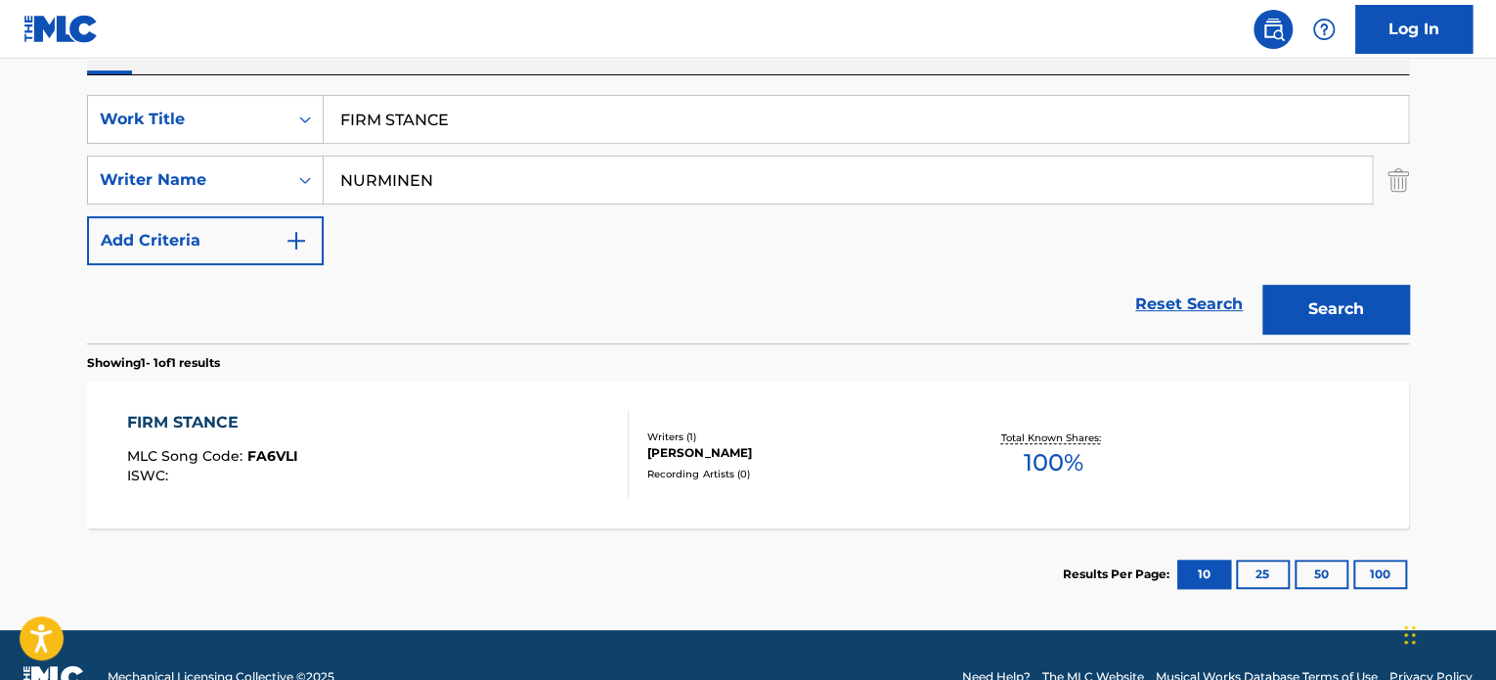
scroll to position [370, 0]
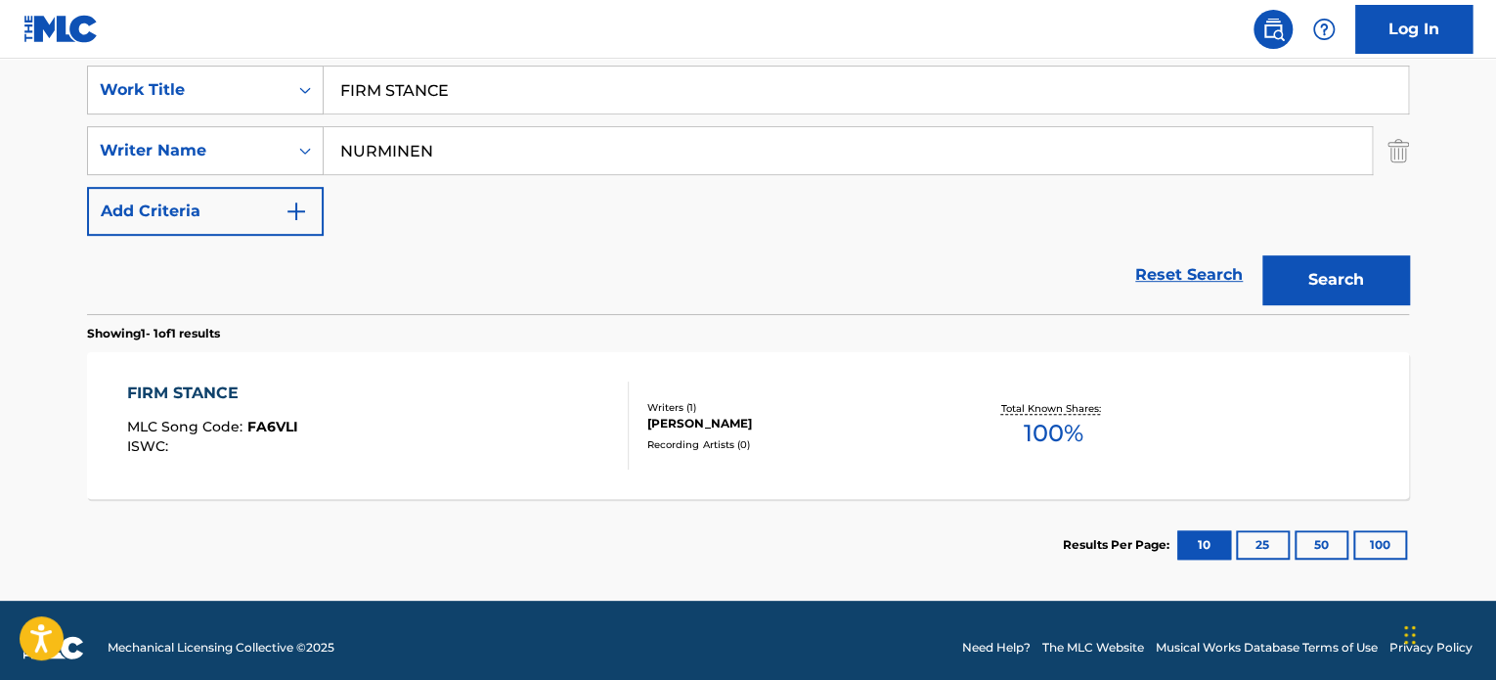
click at [530, 421] on div "FIRM STANCE MLC Song Code : FA6VLI ISWC :" at bounding box center [378, 425] width 503 height 88
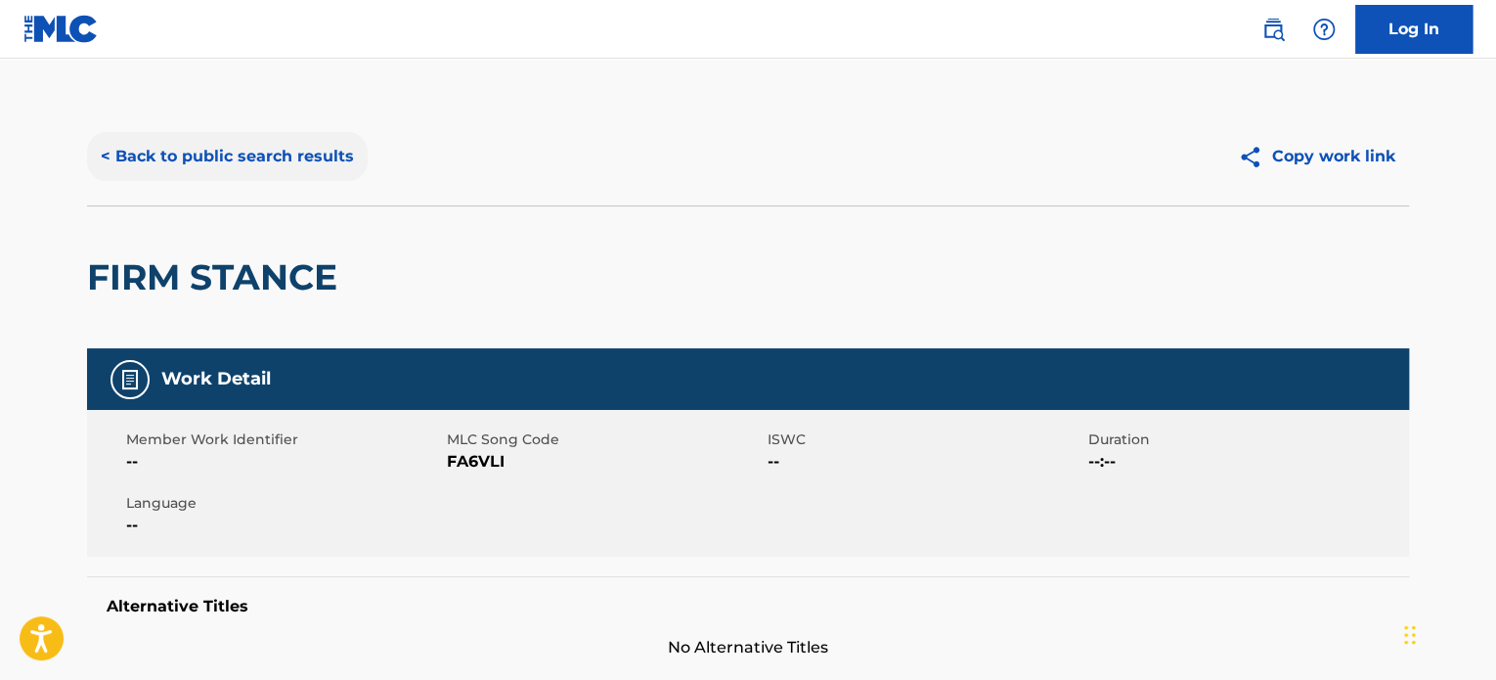
click at [308, 156] on button "< Back to public search results" at bounding box center [227, 156] width 281 height 49
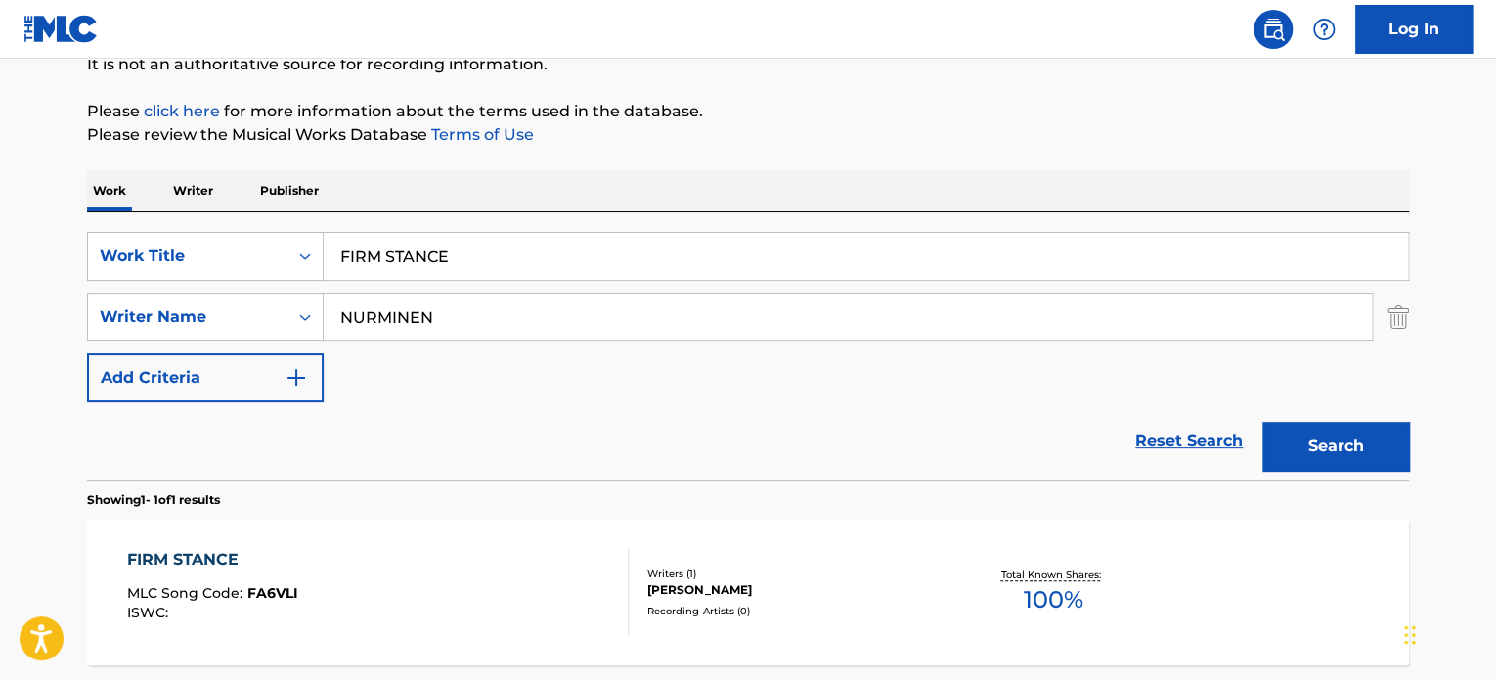
scroll to position [174, 0]
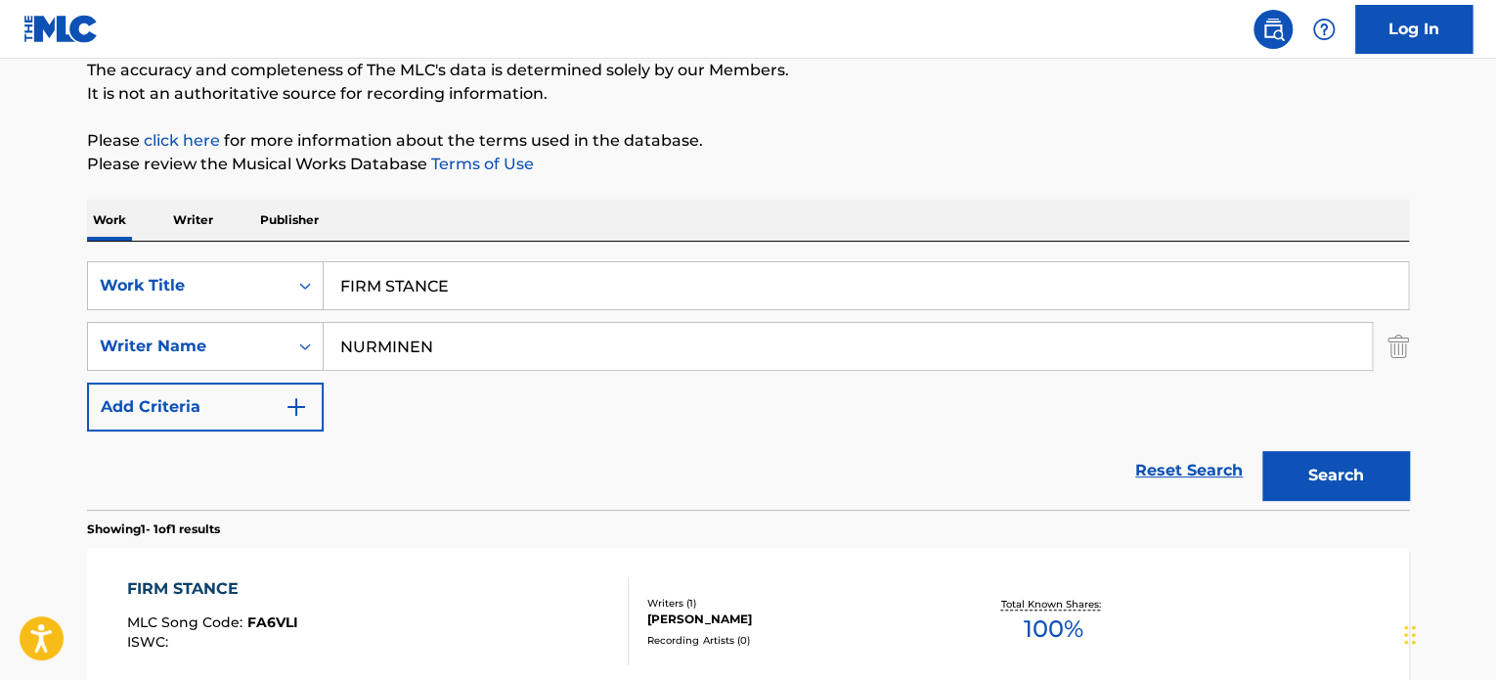
click at [523, 287] on input "FIRM STANCE" at bounding box center [866, 285] width 1085 height 47
paste input "EUPHORIA FUNK"
type input "EUPHORIA FUNK"
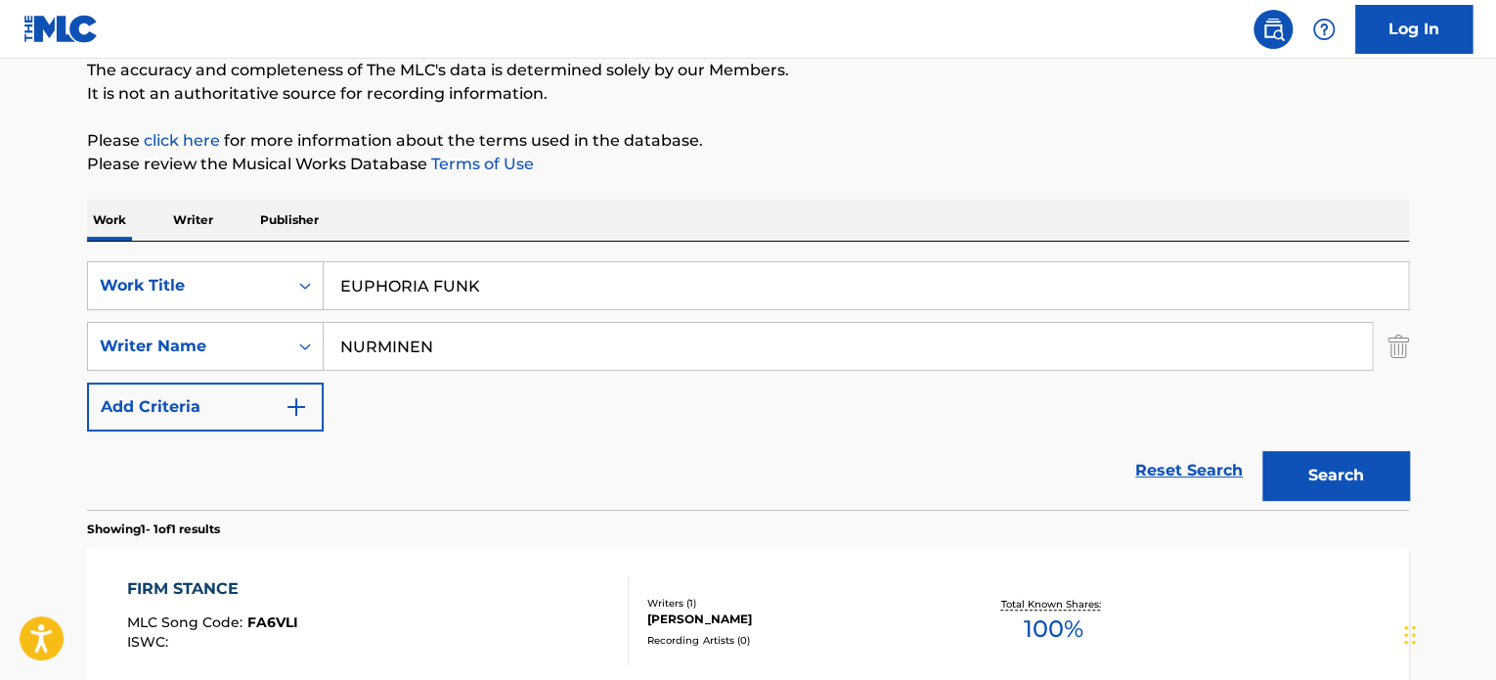
click at [461, 353] on input "NURMINEN" at bounding box center [848, 346] width 1048 height 47
click at [461, 353] on input "BORDAT" at bounding box center [848, 346] width 1048 height 47
type input "BORDAT"
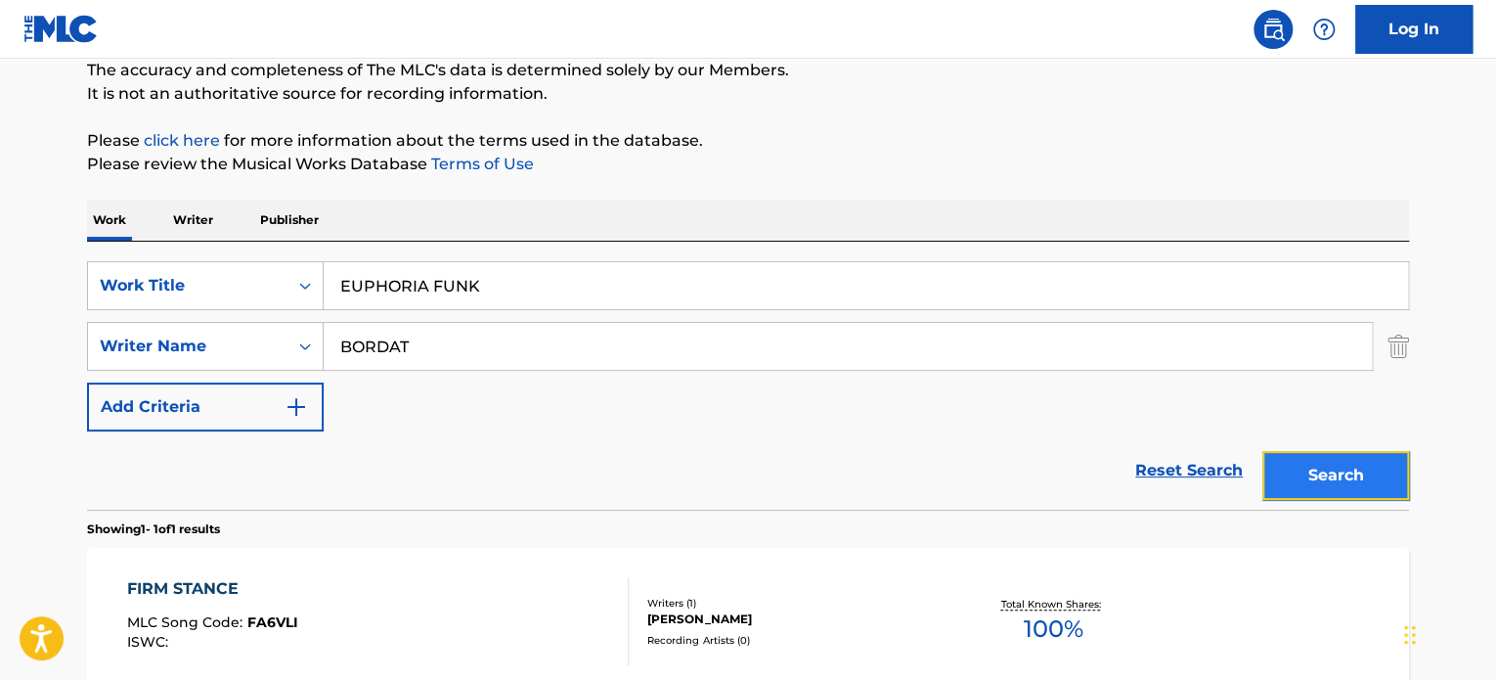
click at [1310, 464] on button "Search" at bounding box center [1336, 475] width 147 height 49
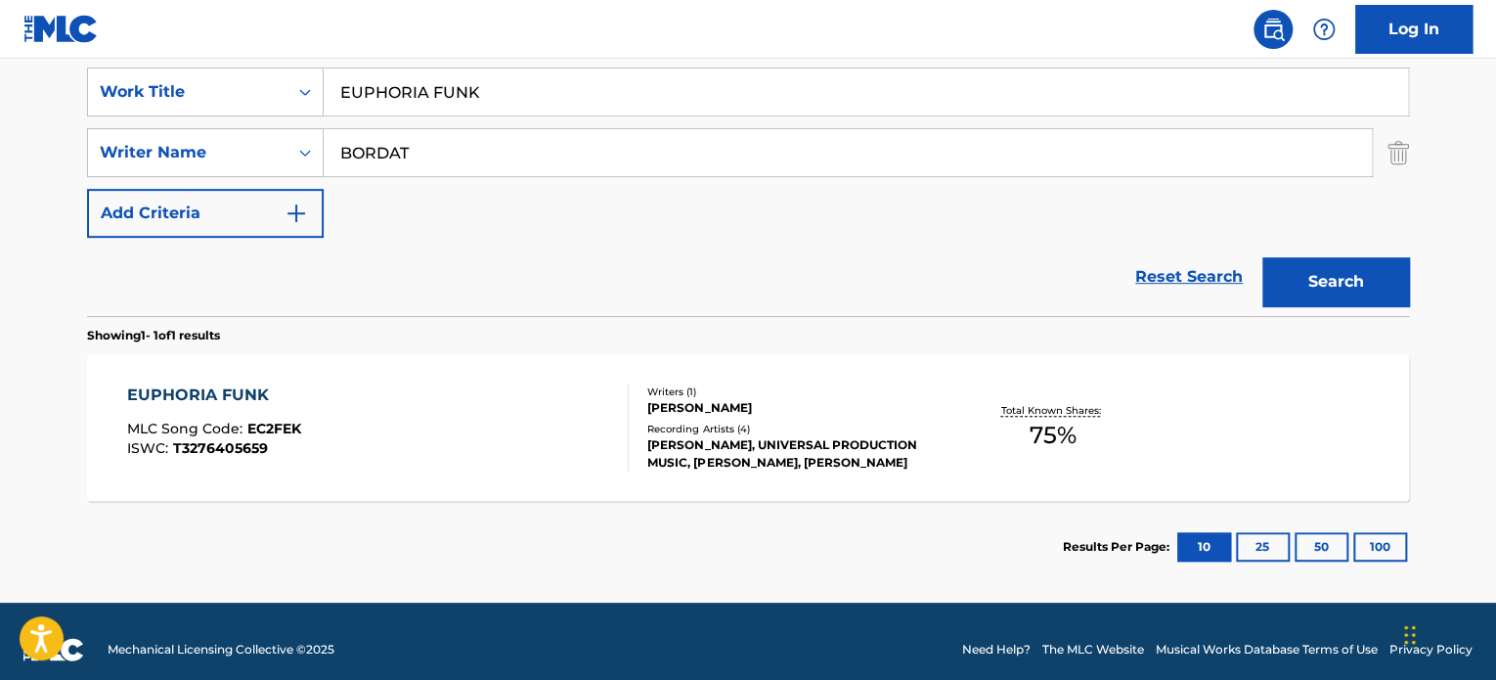
scroll to position [383, 0]
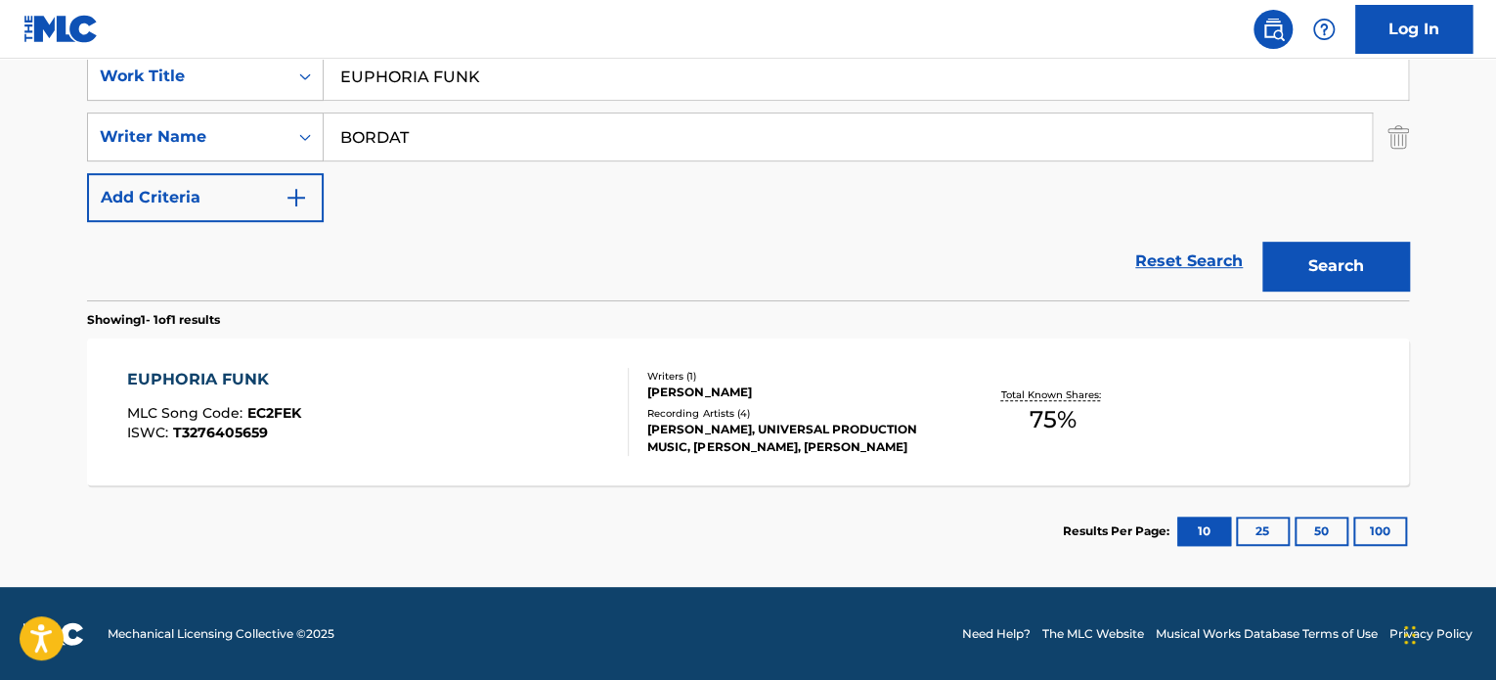
click at [556, 384] on div "EUPHORIA FUNK MLC Song Code : EC2FEK ISWC : T3276405659" at bounding box center [378, 412] width 503 height 88
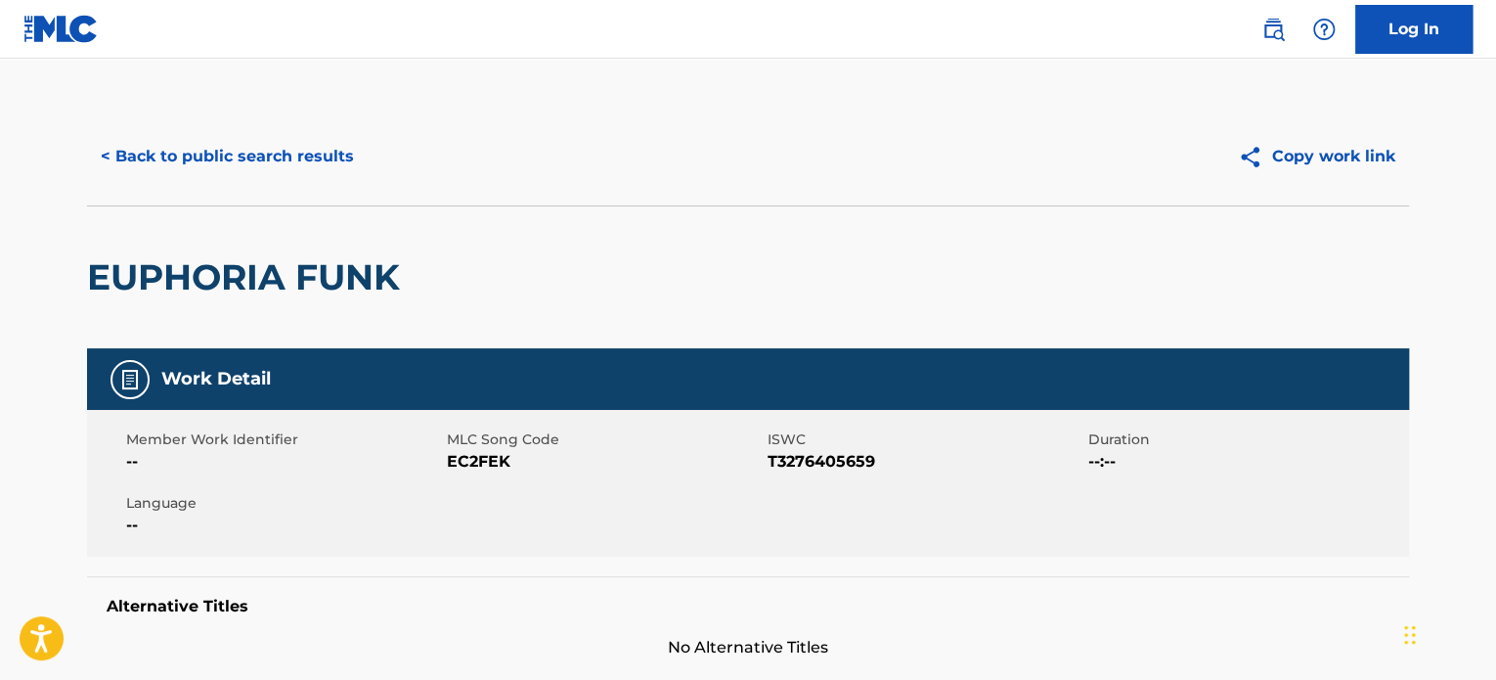
click at [258, 130] on div "< Back to public search results Copy work link" at bounding box center [748, 157] width 1322 height 98
click at [273, 159] on button "< Back to public search results" at bounding box center [227, 156] width 281 height 49
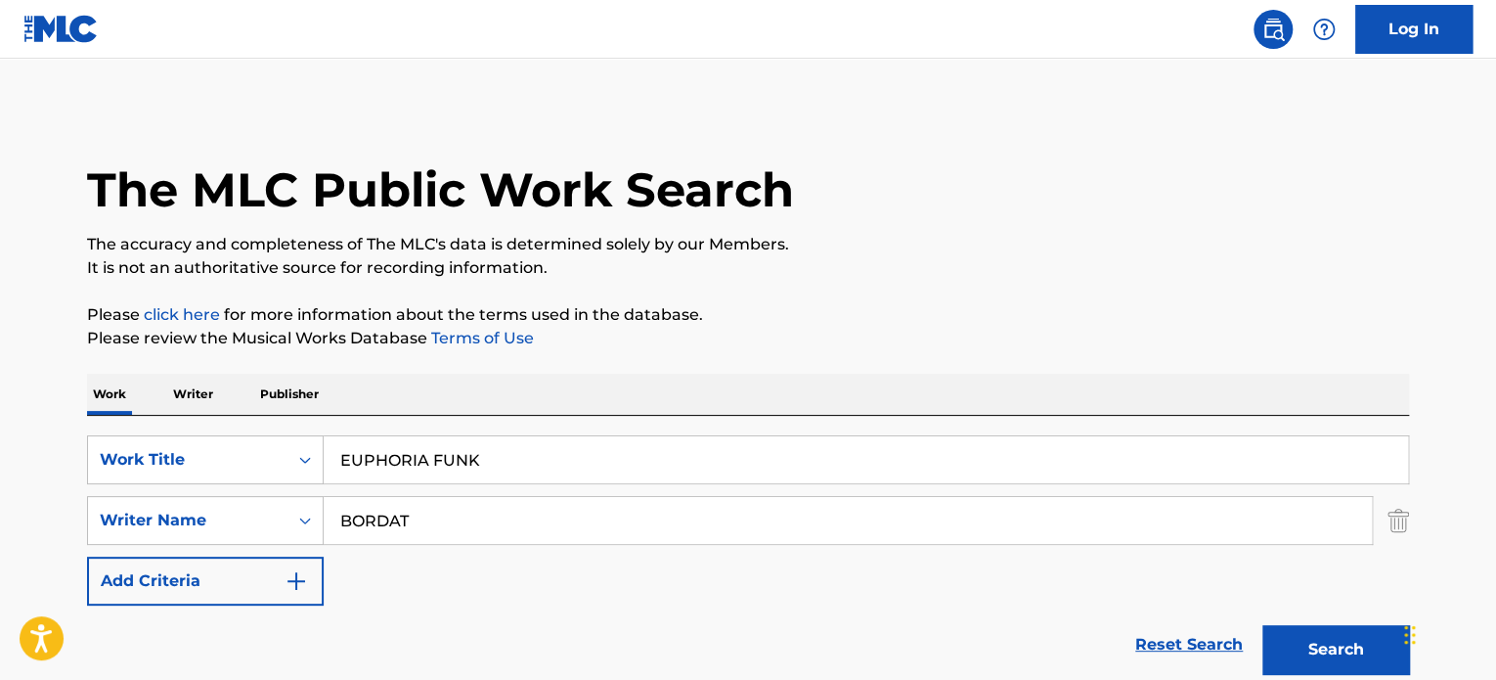
scroll to position [272, 0]
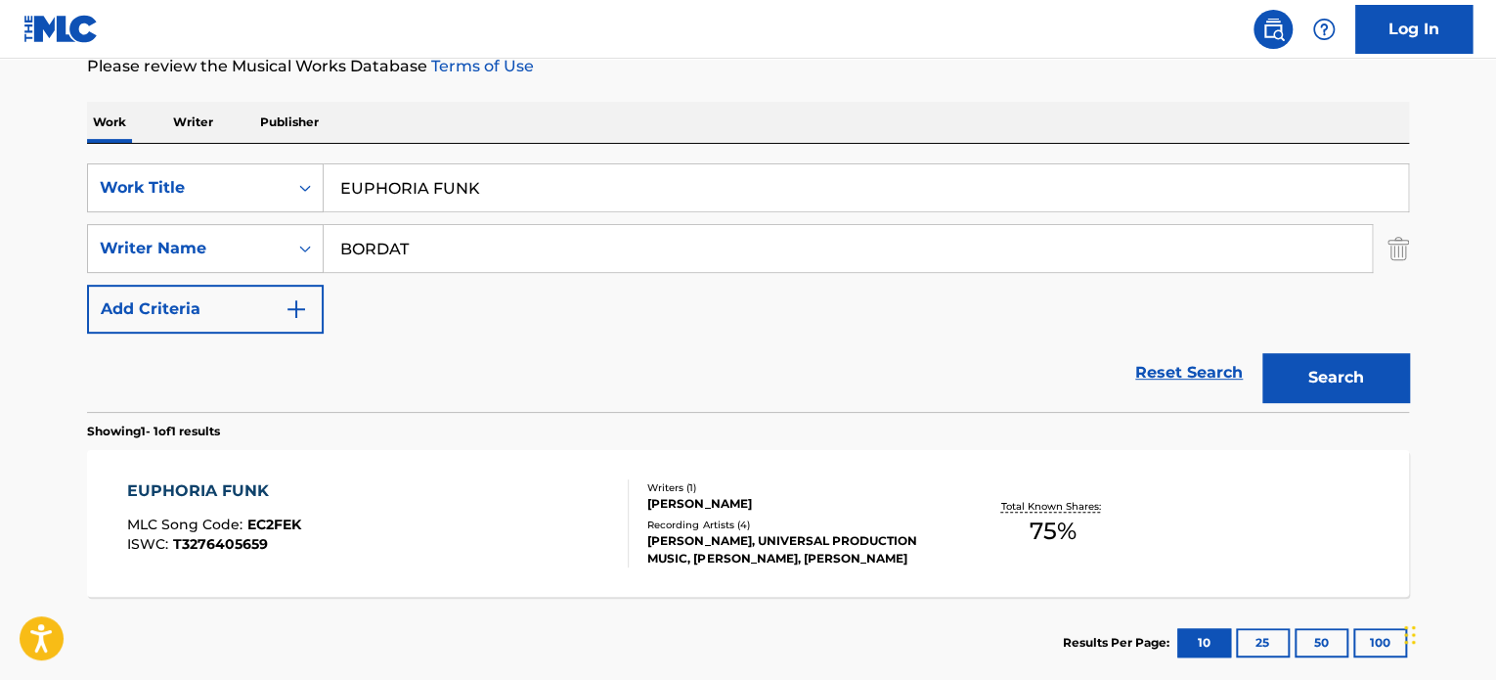
click at [419, 184] on input "EUPHORIA FUNK" at bounding box center [866, 187] width 1085 height 47
paste input "CRUISING COOL"
type input "CRUISING COOL"
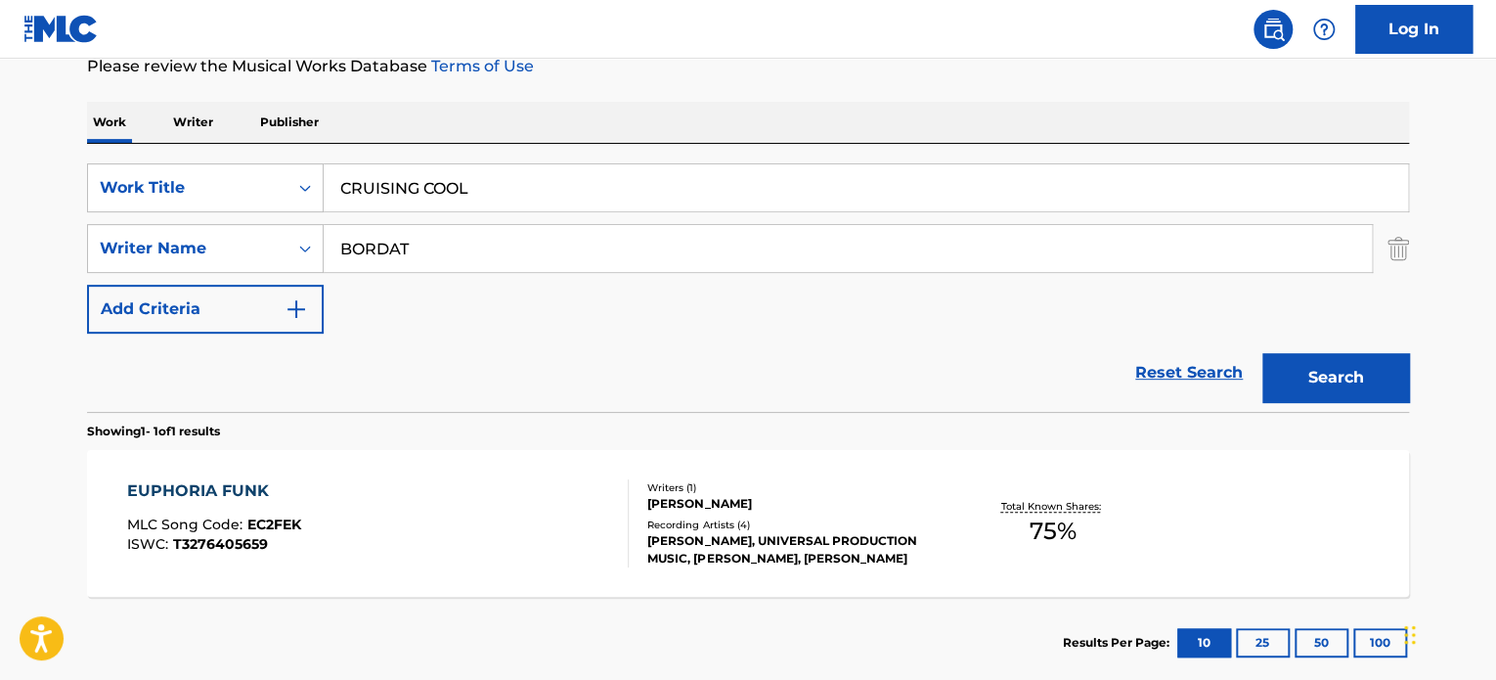
click at [454, 253] on input "BORDAT" at bounding box center [848, 248] width 1048 height 47
click at [446, 250] on input "KALLINS" at bounding box center [848, 248] width 1048 height 47
type input "KALLINS"
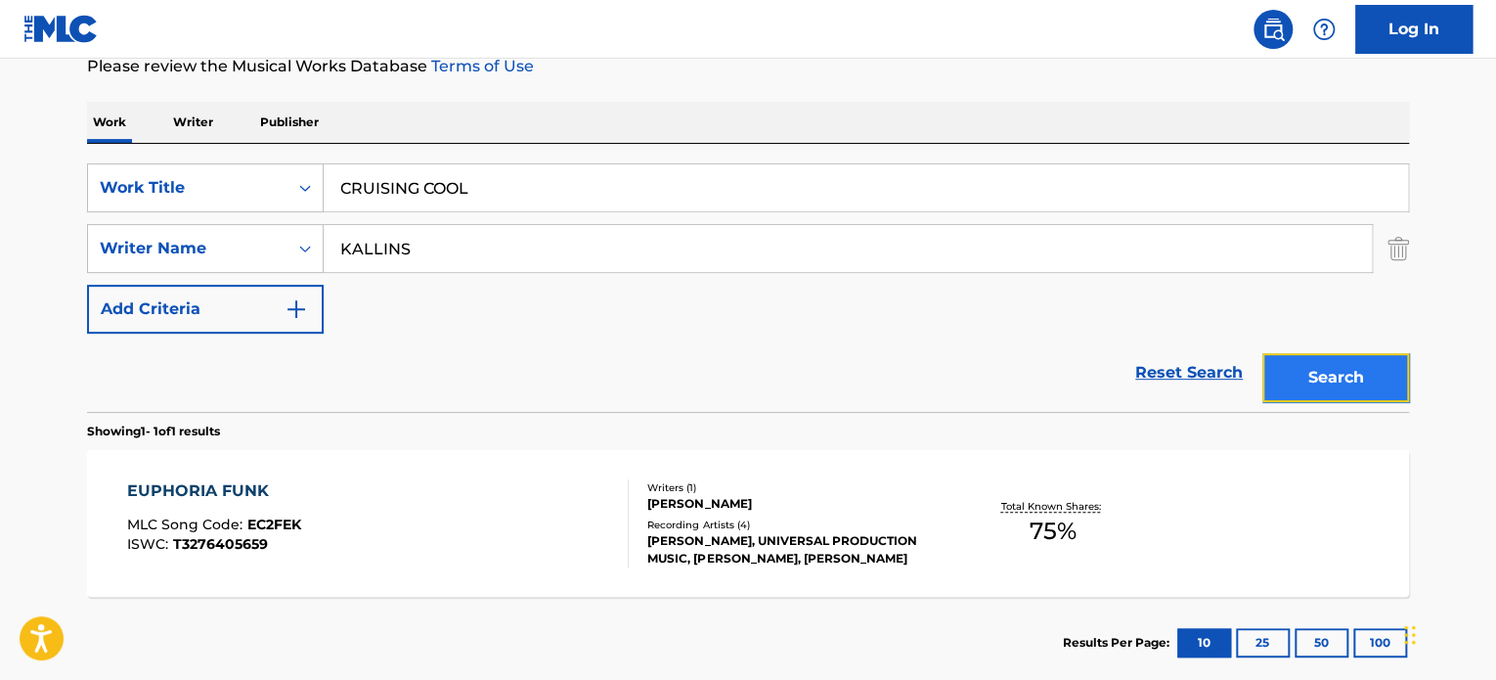
click at [1300, 388] on button "Search" at bounding box center [1336, 377] width 147 height 49
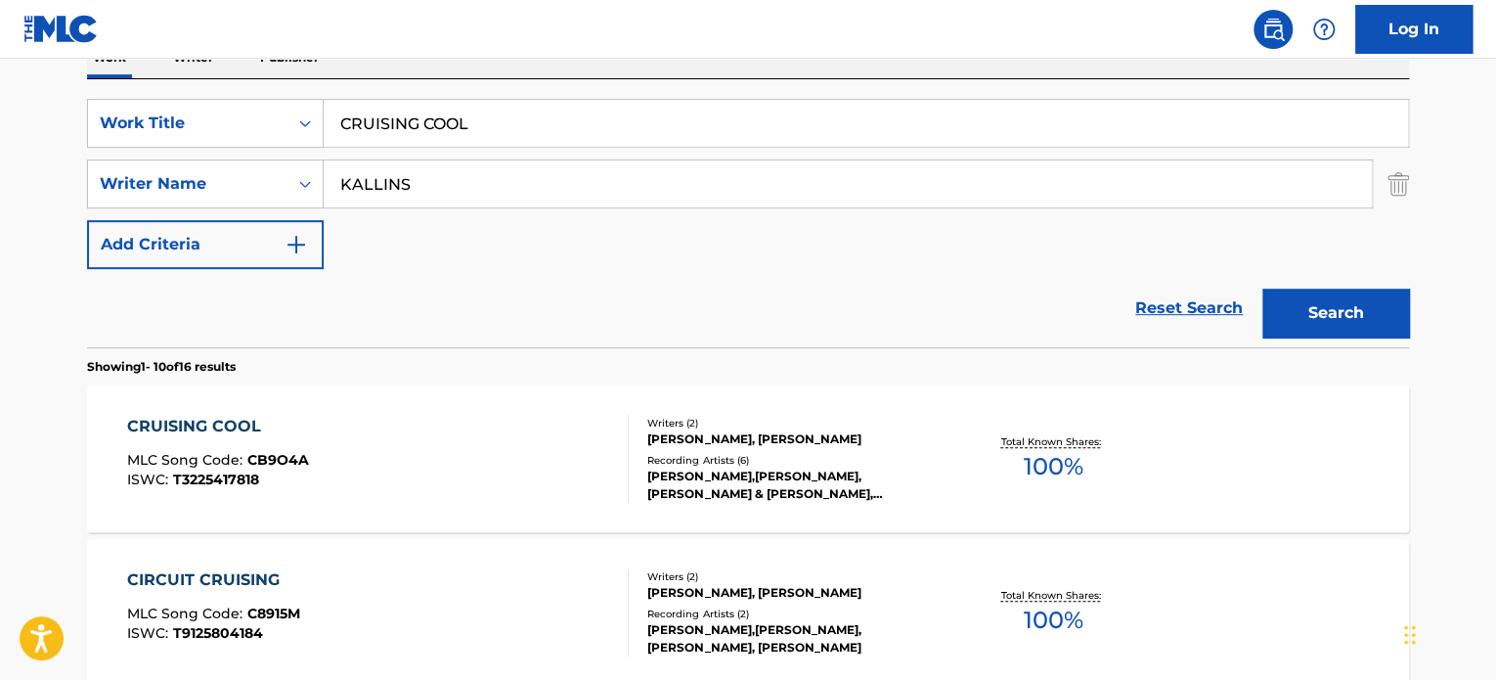
scroll to position [370, 0]
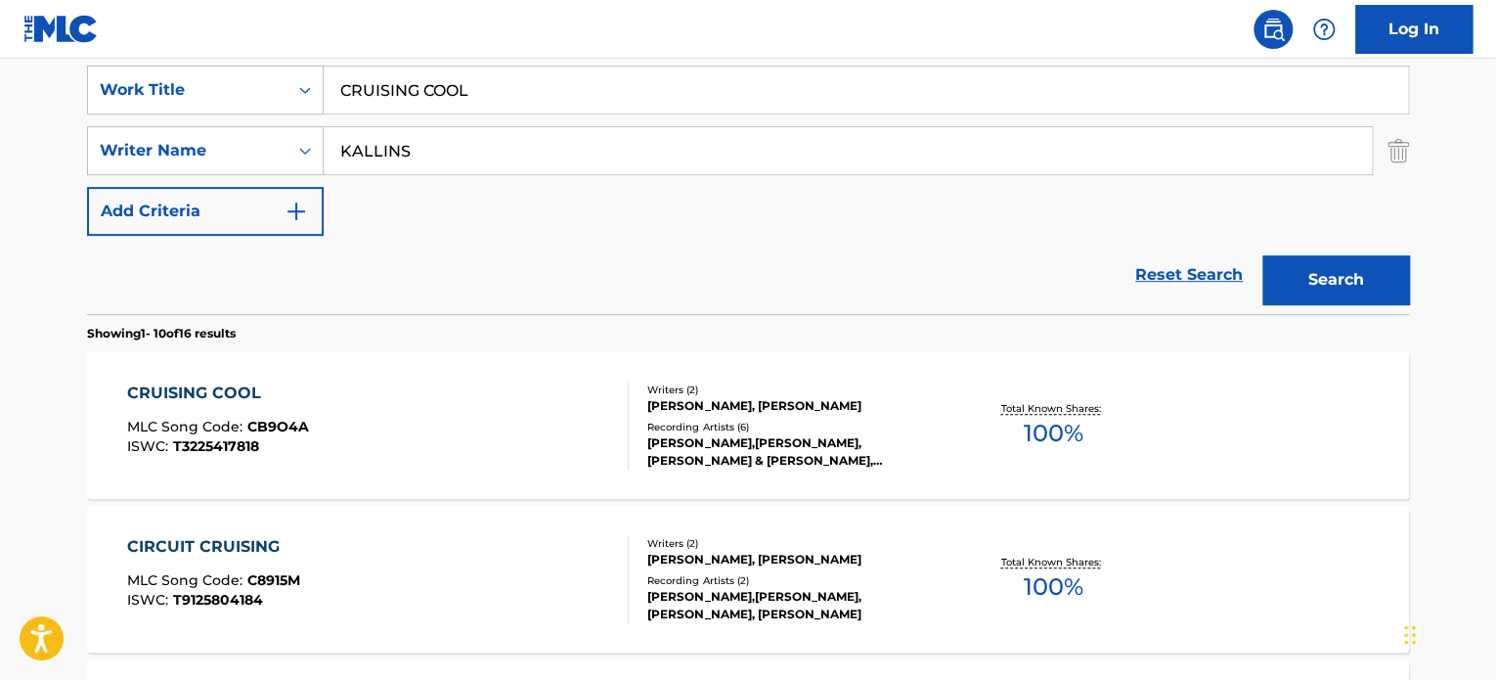
click at [506, 410] on div "CRUISING COOL MLC Song Code : CB9O4A ISWC : T3225417818" at bounding box center [378, 425] width 503 height 88
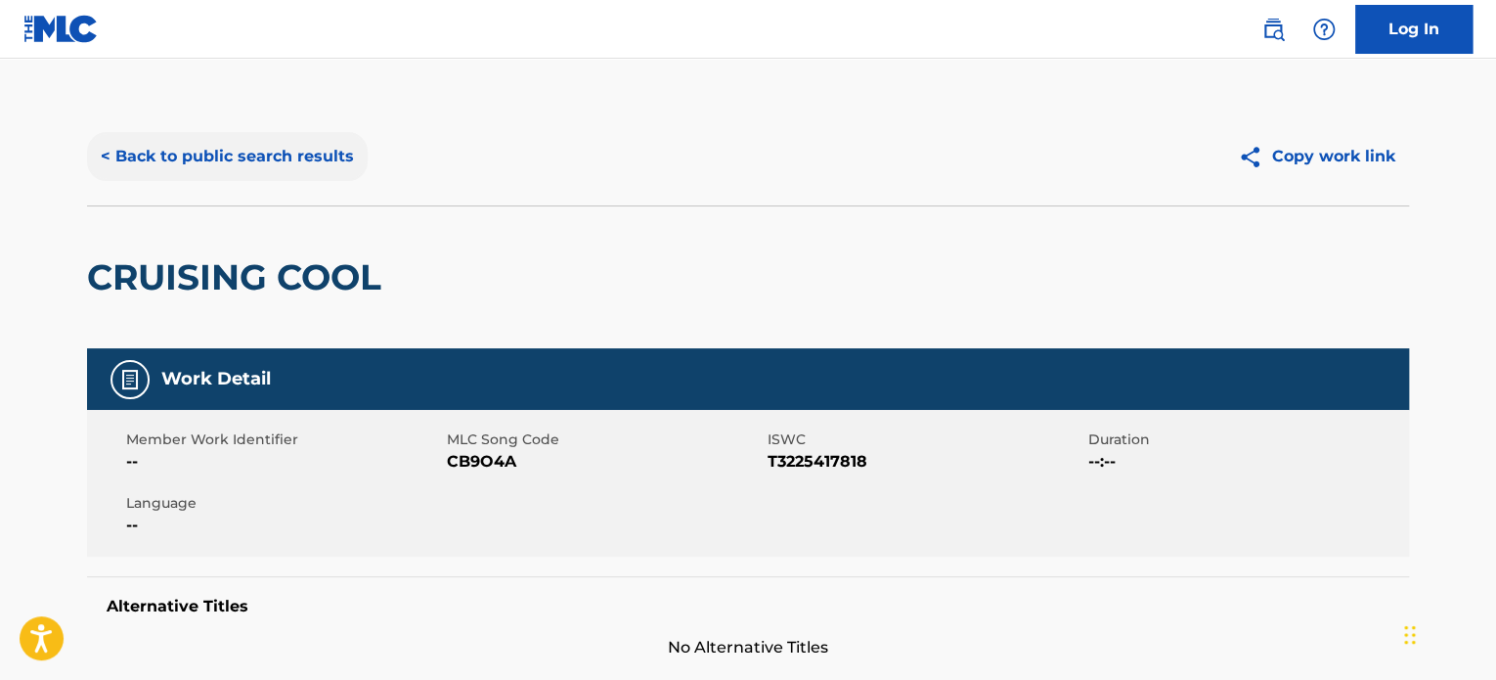
click at [304, 148] on button "< Back to public search results" at bounding box center [227, 156] width 281 height 49
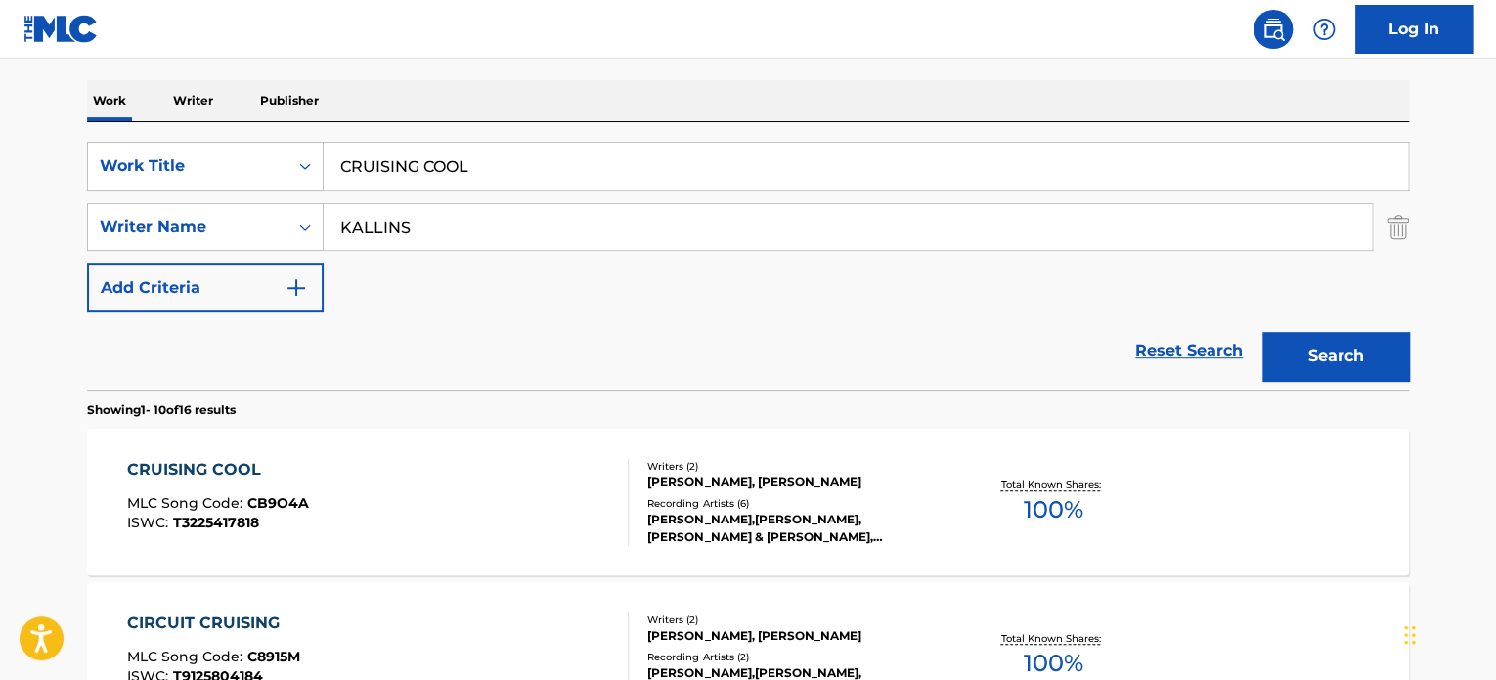
scroll to position [272, 0]
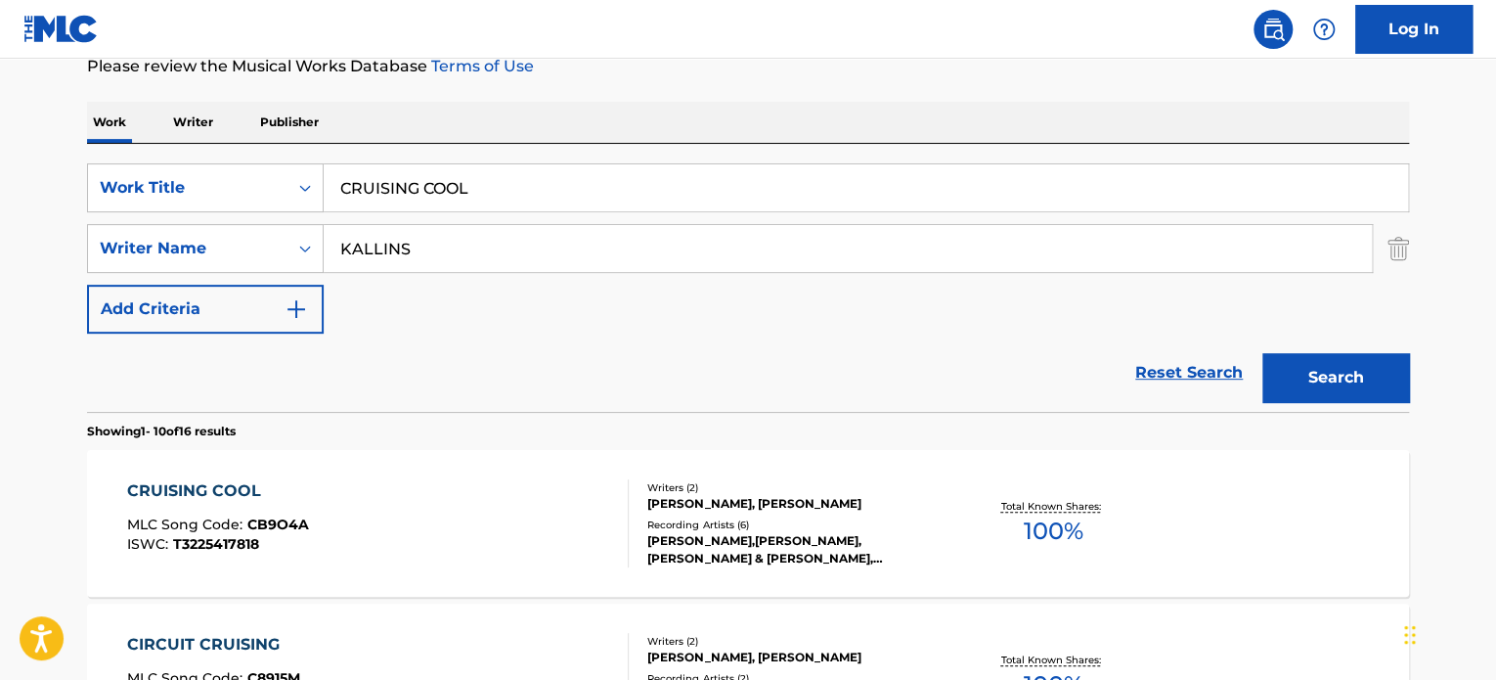
click at [401, 191] on input "CRUISING COOL" at bounding box center [866, 187] width 1085 height 47
paste input "[MEDICAL_DATA] RISE"
type input "[MEDICAL_DATA] RISE"
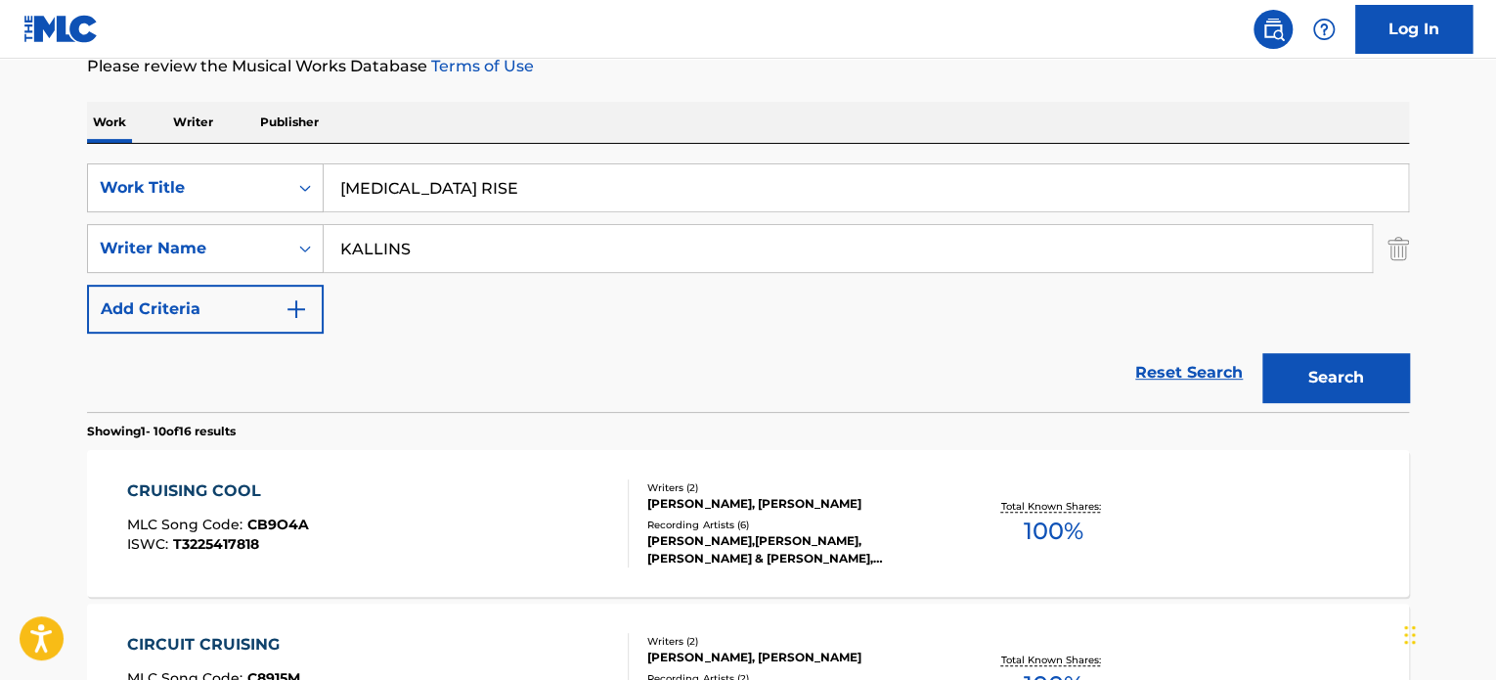
click at [417, 242] on input "KALLINS" at bounding box center [848, 248] width 1048 height 47
click at [417, 242] on input "[PERSON_NAME]" at bounding box center [848, 248] width 1048 height 47
type input "[PERSON_NAME]"
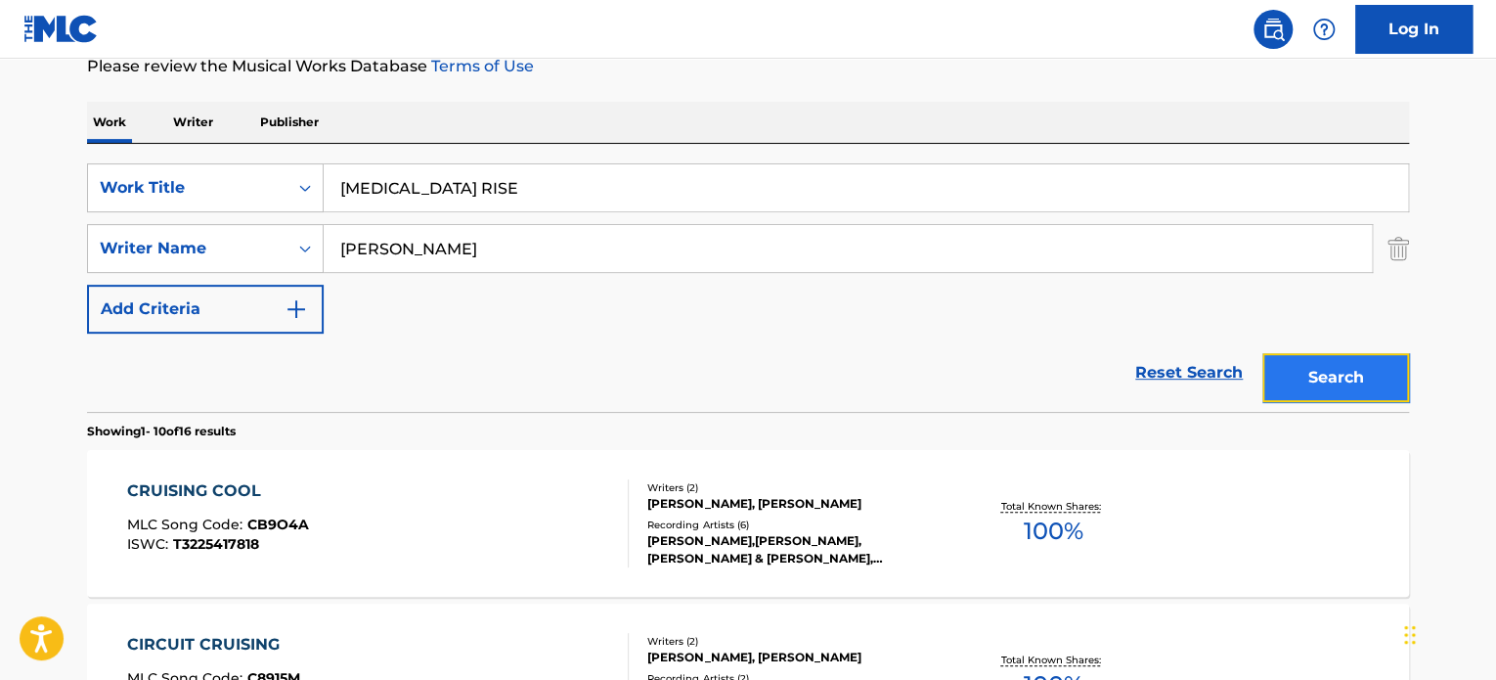
click at [1295, 365] on button "Search" at bounding box center [1336, 377] width 147 height 49
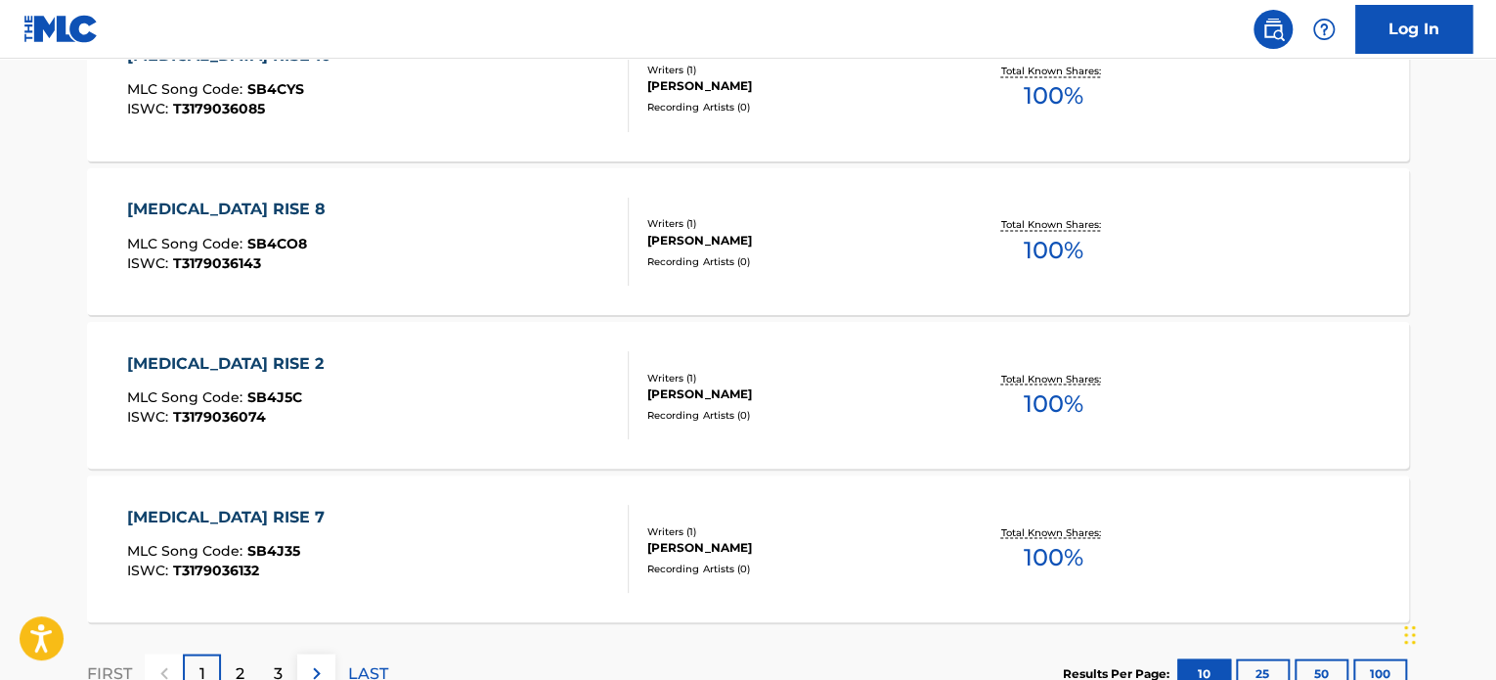
scroll to position [1641, 0]
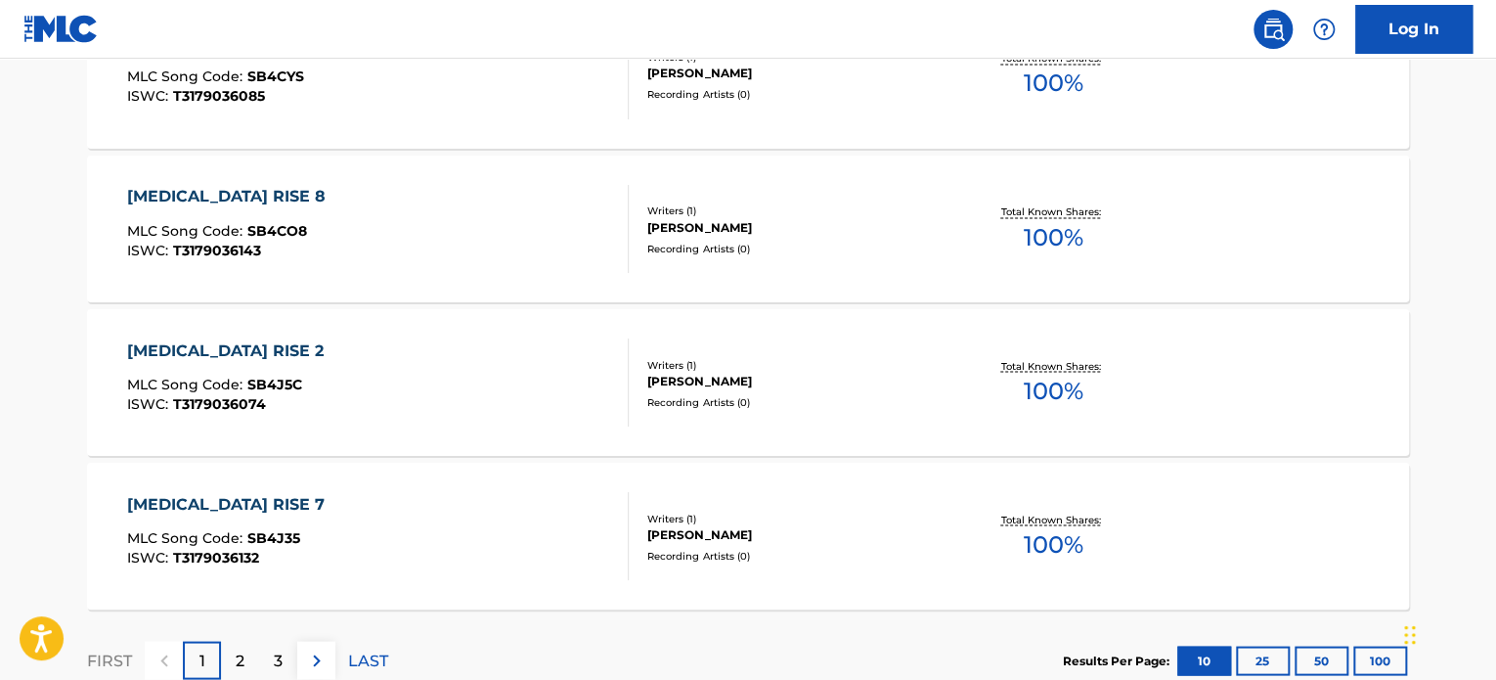
click at [532, 338] on div "[MEDICAL_DATA] RISE 2 MLC Song Code : SB4J5C ISWC : T3179036074" at bounding box center [378, 382] width 503 height 88
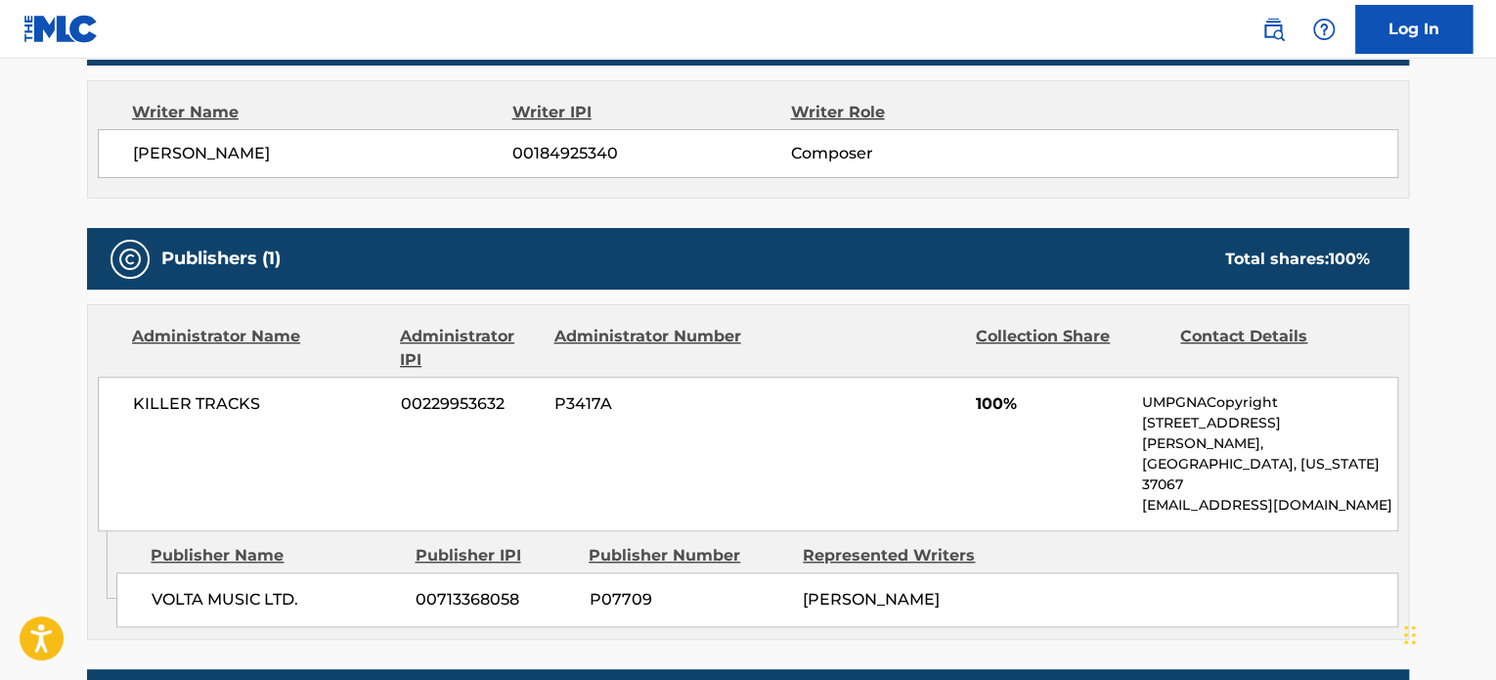
scroll to position [878, 0]
